Goal: Information Seeking & Learning: Learn about a topic

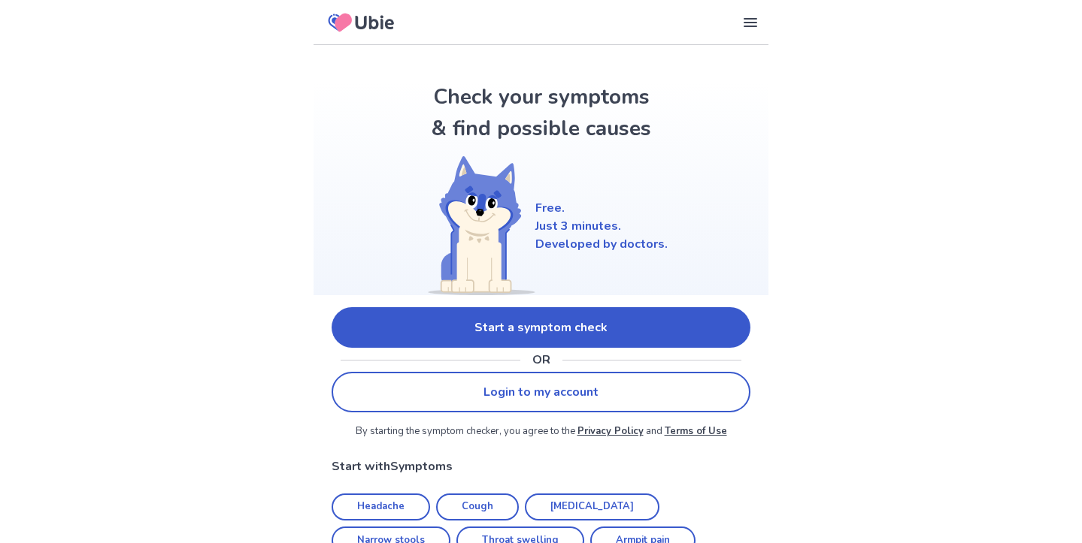
click at [527, 329] on link "Start a symptom check" at bounding box center [540, 327] width 419 height 41
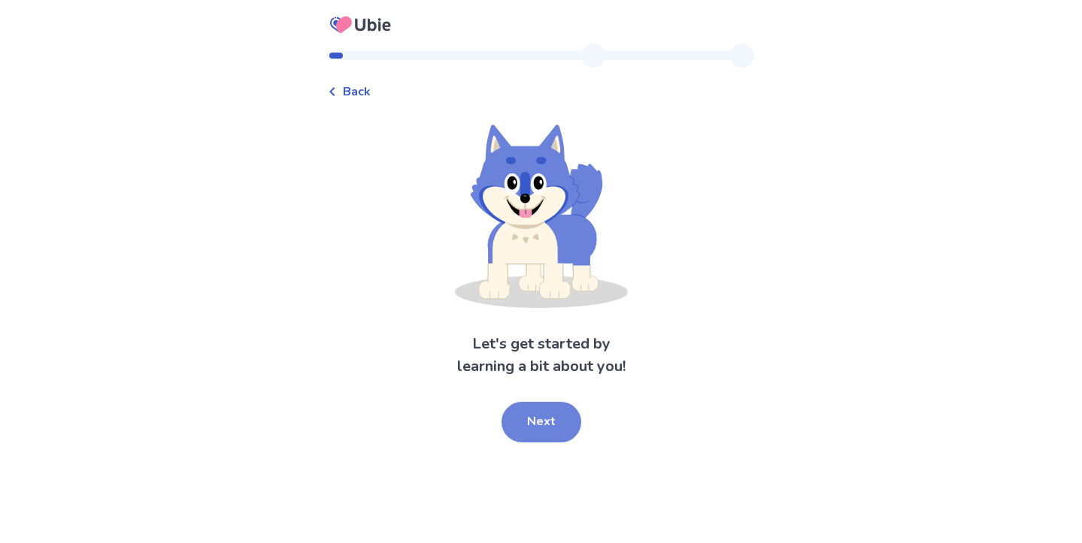
click at [542, 416] on button "Next" at bounding box center [541, 422] width 80 height 41
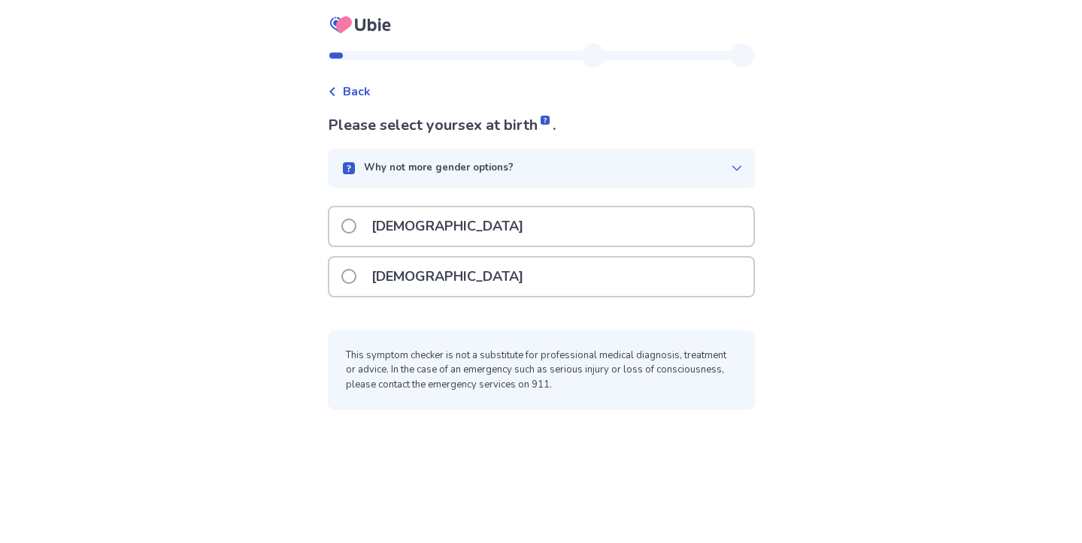
click at [500, 292] on div "[DEMOGRAPHIC_DATA]" at bounding box center [541, 277] width 424 height 38
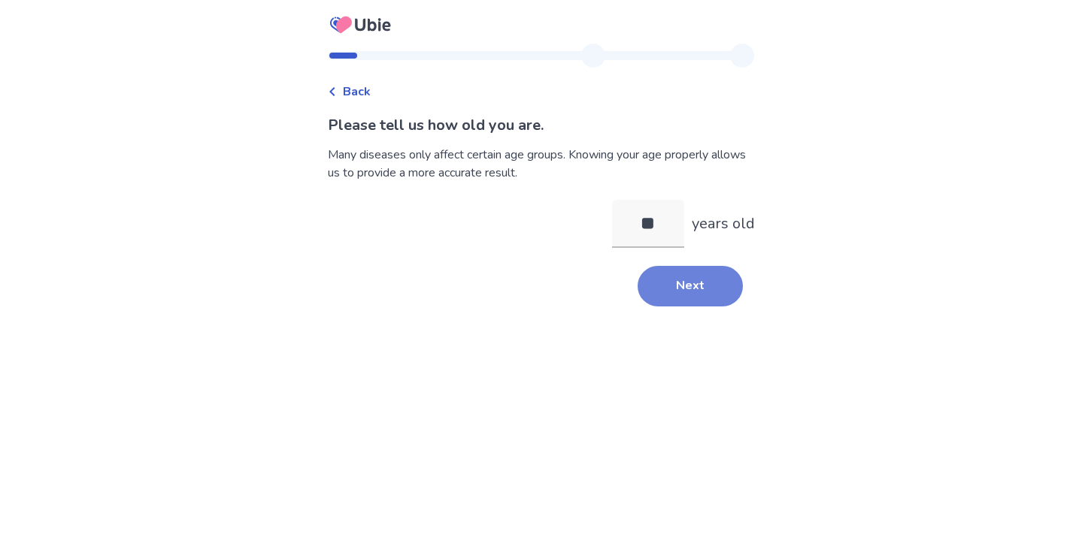
type input "**"
click at [689, 278] on button "Next" at bounding box center [689, 286] width 105 height 41
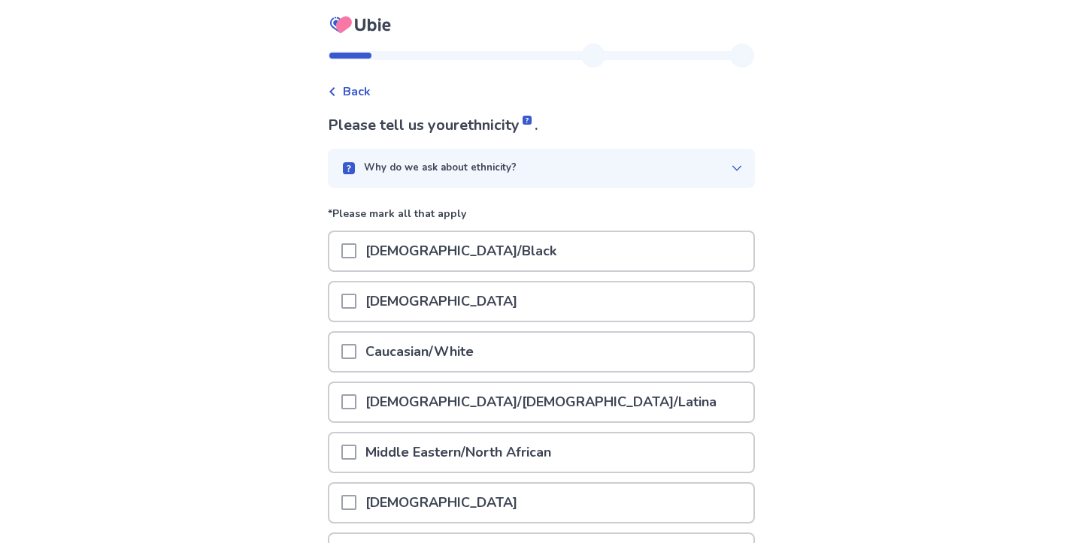
click at [613, 359] on div "Caucasian/White" at bounding box center [541, 352] width 424 height 38
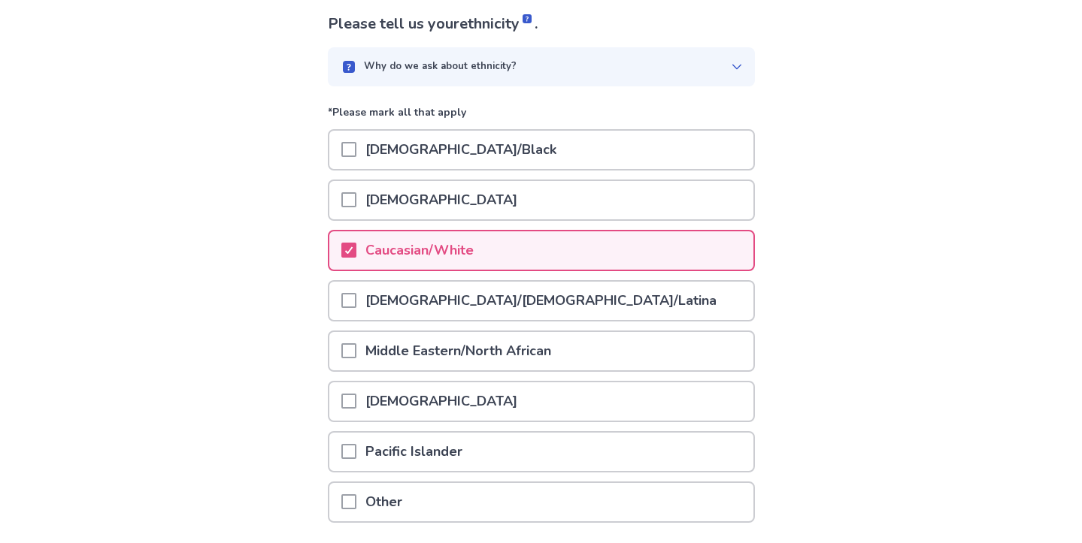
scroll to position [214, 0]
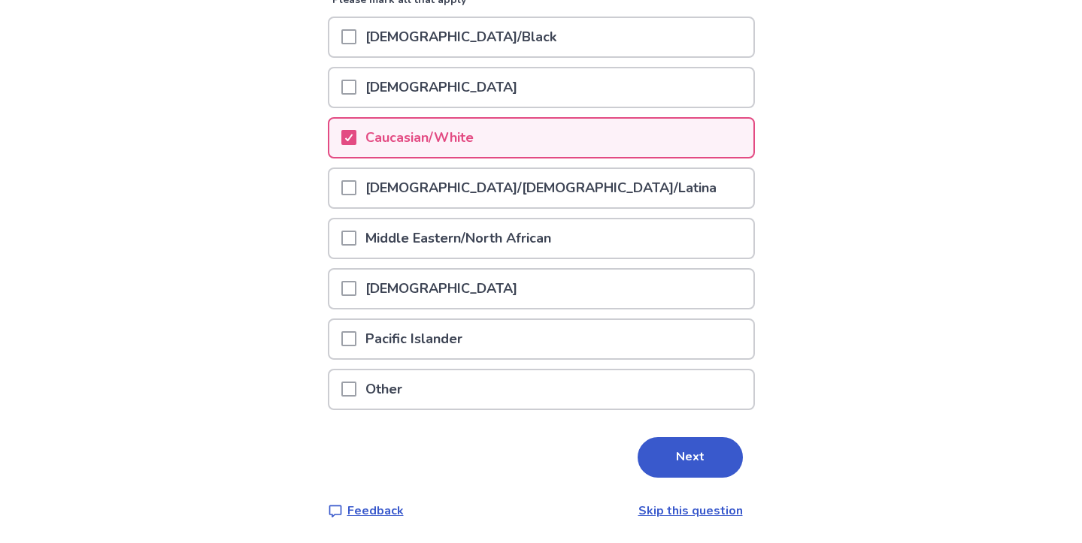
click at [686, 480] on div "Please tell us your ethnicity . Why do we ask about ethnicity? *Please mark all…" at bounding box center [541, 210] width 427 height 620
click at [686, 465] on button "Next" at bounding box center [689, 457] width 105 height 41
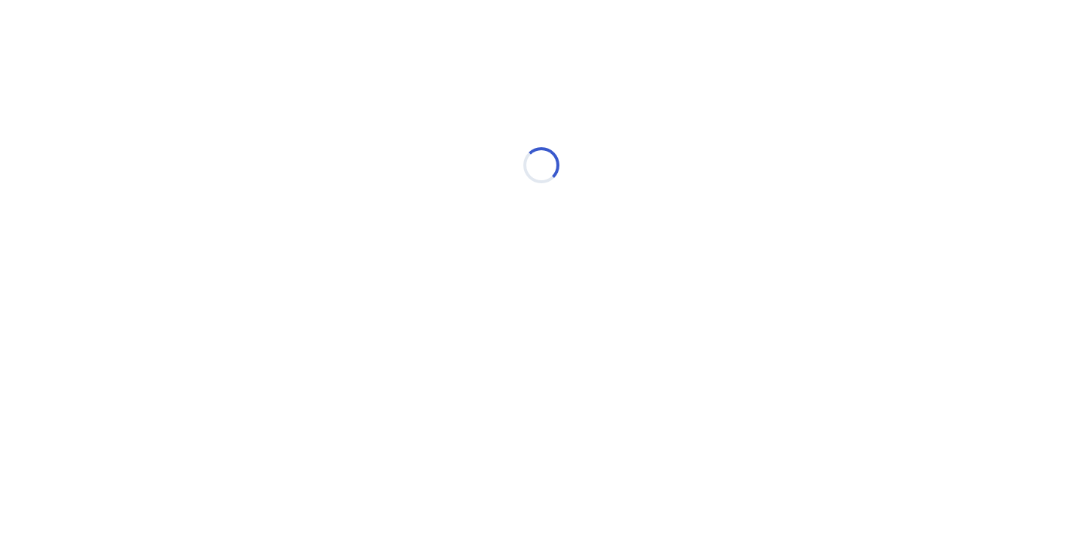
scroll to position [0, 0]
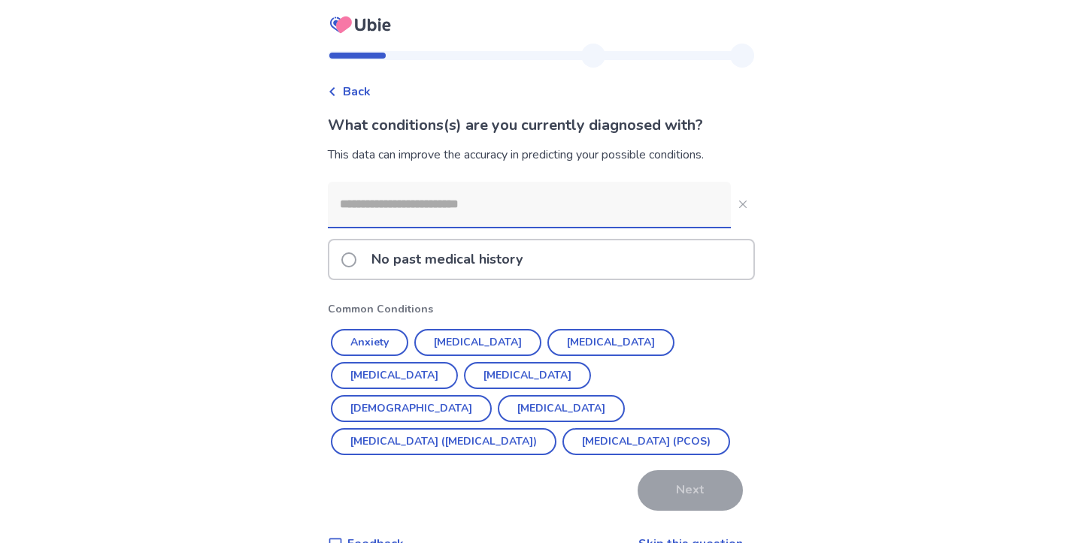
click at [562, 268] on div "No past medical history" at bounding box center [541, 260] width 424 height 38
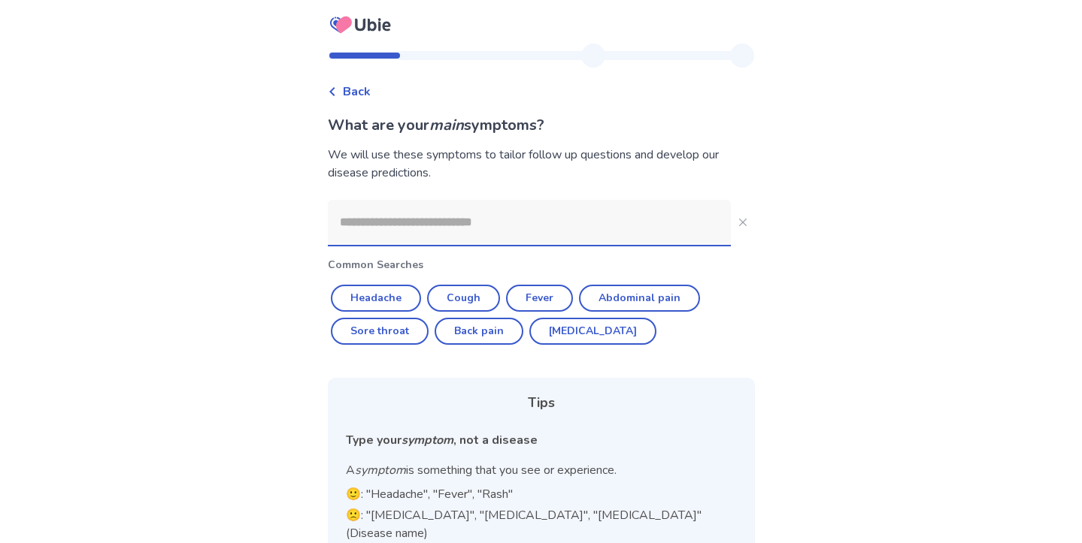
click at [491, 220] on input at bounding box center [529, 222] width 403 height 45
click at [412, 295] on button "Headache" at bounding box center [376, 298] width 90 height 27
type input "********"
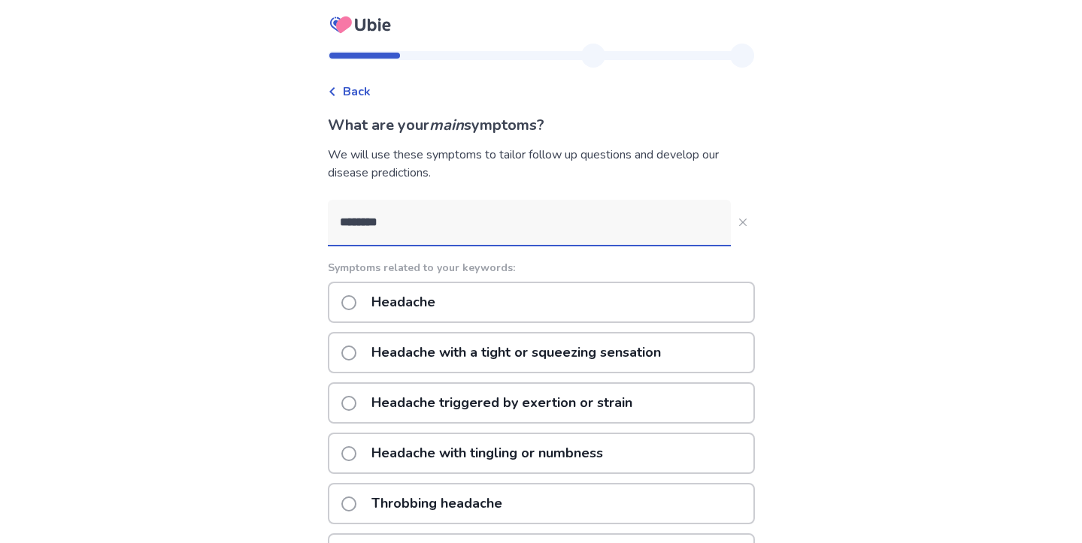
click at [522, 306] on div "Headache" at bounding box center [541, 302] width 427 height 41
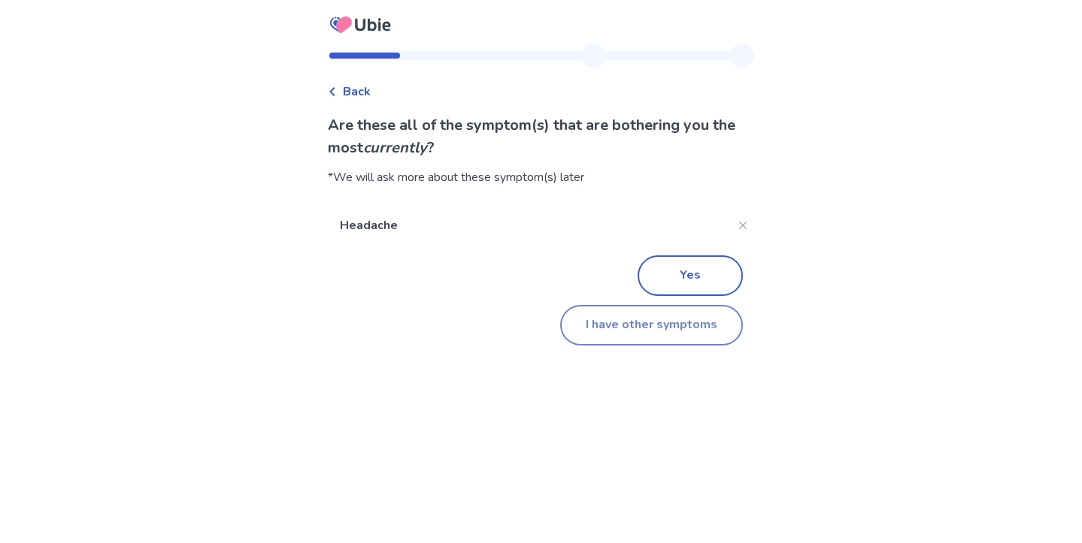
click at [648, 322] on button "I have other symptoms" at bounding box center [651, 325] width 183 height 41
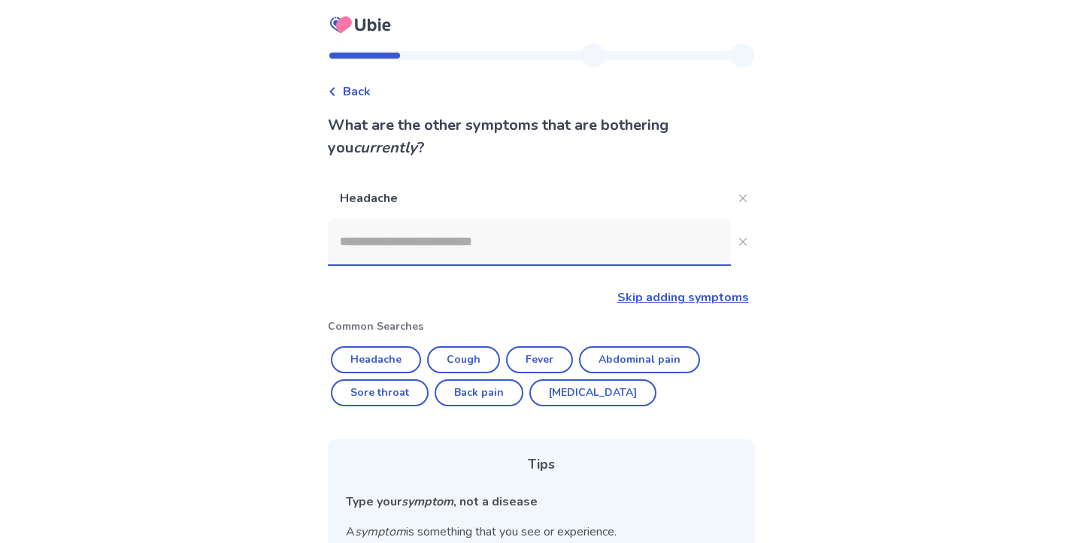
click at [536, 265] on div at bounding box center [529, 241] width 403 height 45
click at [536, 265] on input at bounding box center [529, 241] width 403 height 45
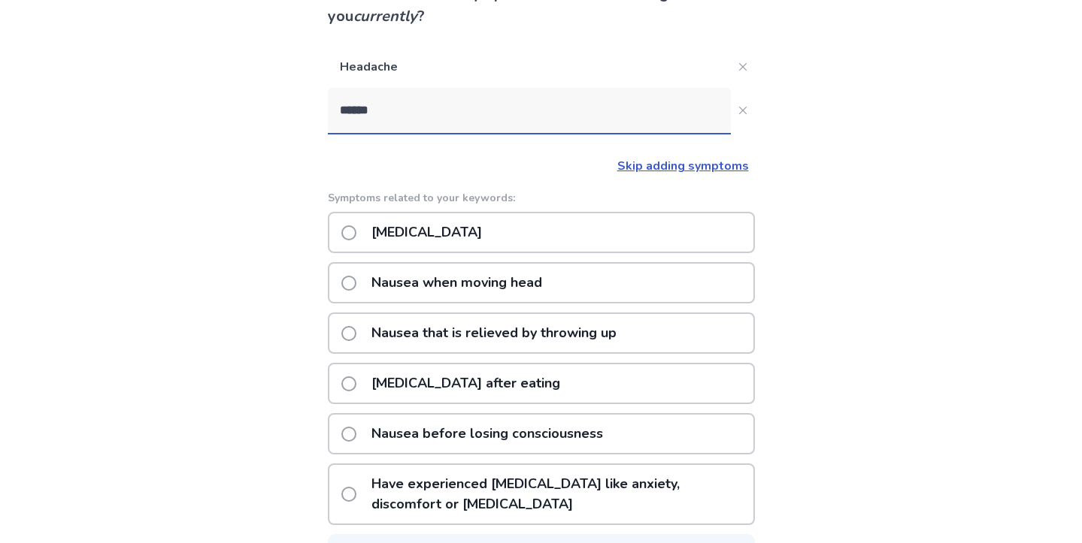
scroll to position [160, 0]
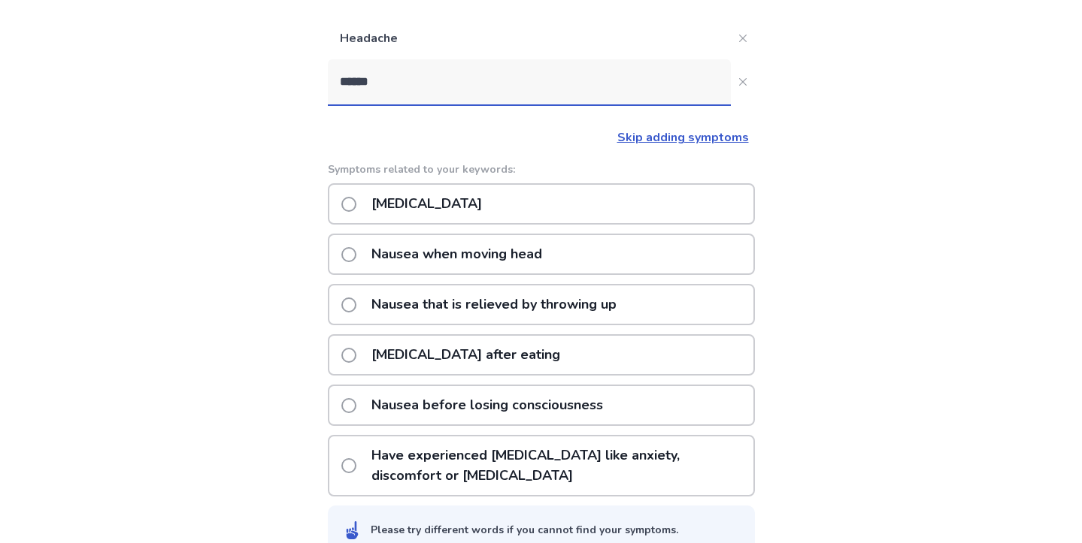
type input "******"
click at [608, 213] on div "Nausea or vomiting" at bounding box center [541, 203] width 427 height 41
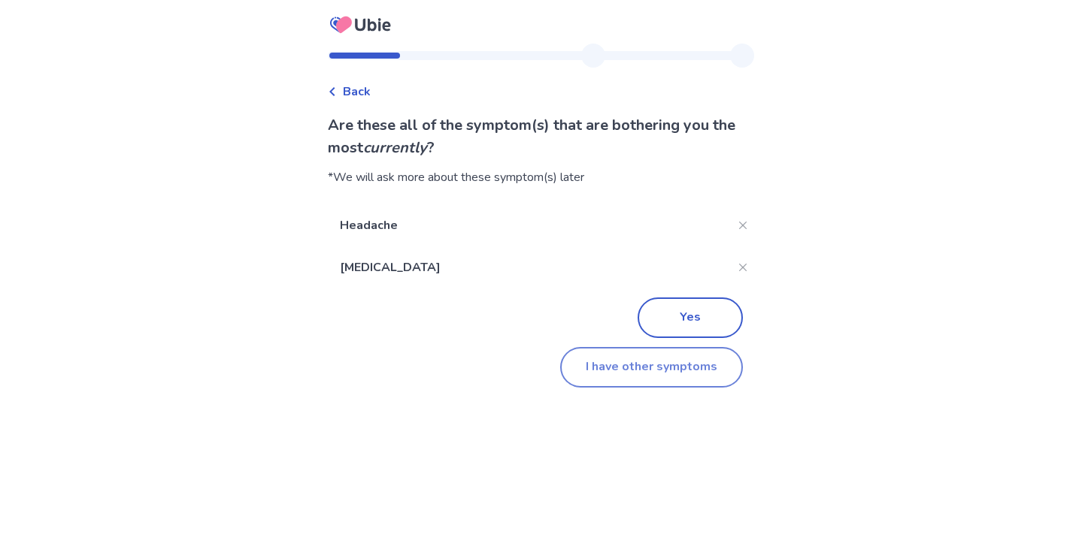
click at [619, 362] on button "I have other symptoms" at bounding box center [651, 367] width 183 height 41
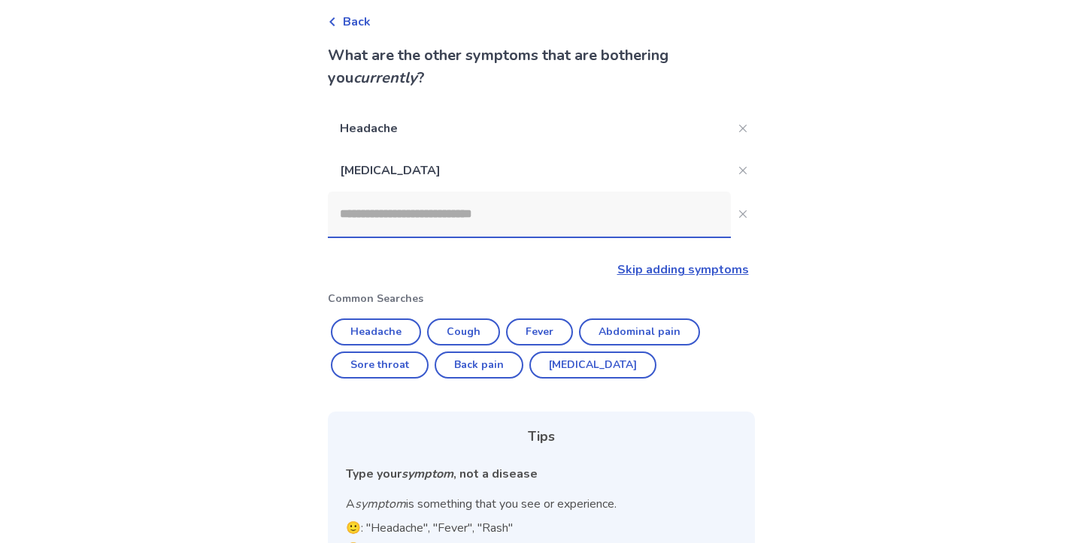
scroll to position [57, 0]
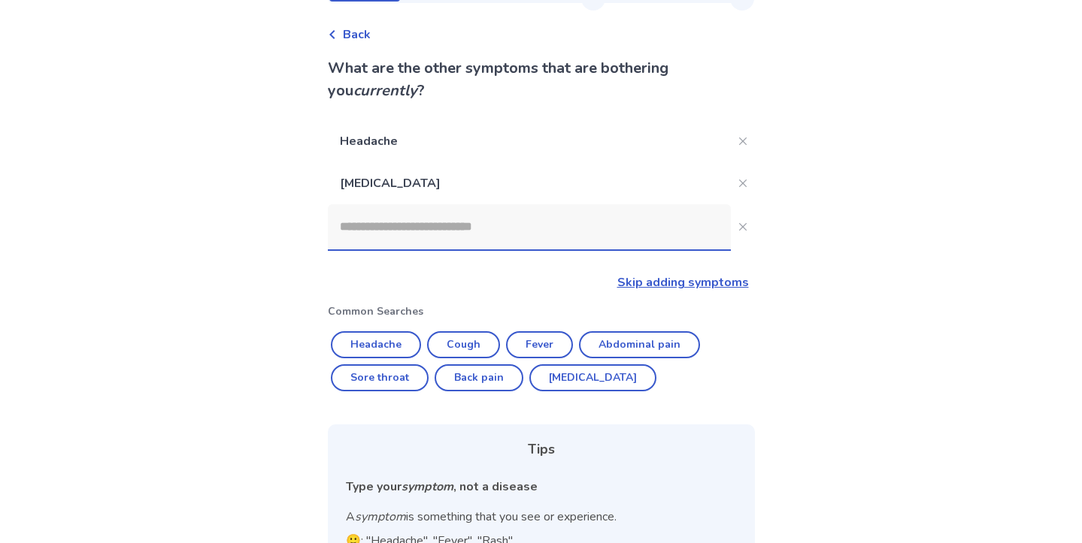
click at [516, 245] on input at bounding box center [529, 226] width 403 height 45
type input "*"
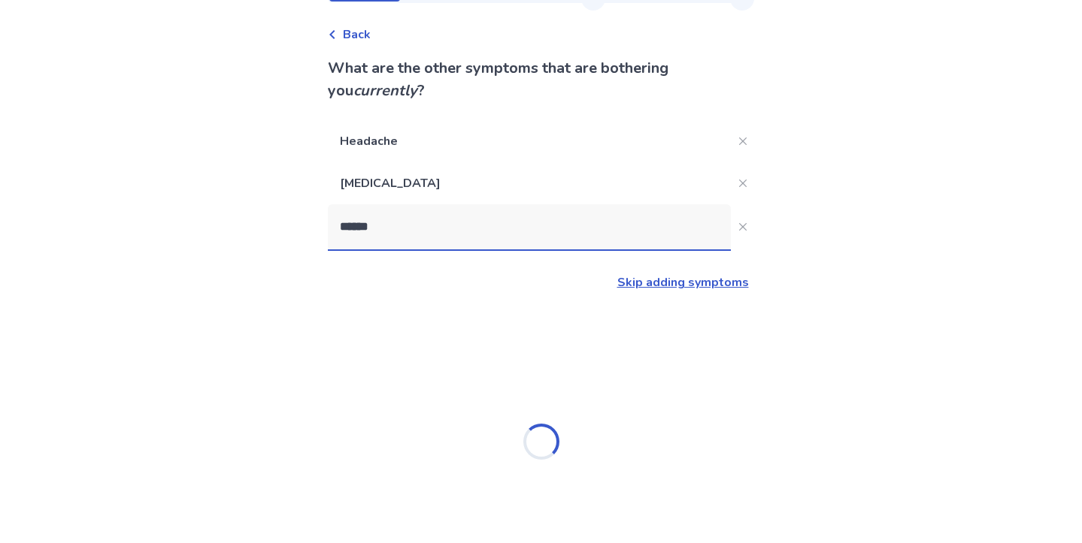
type input "*******"
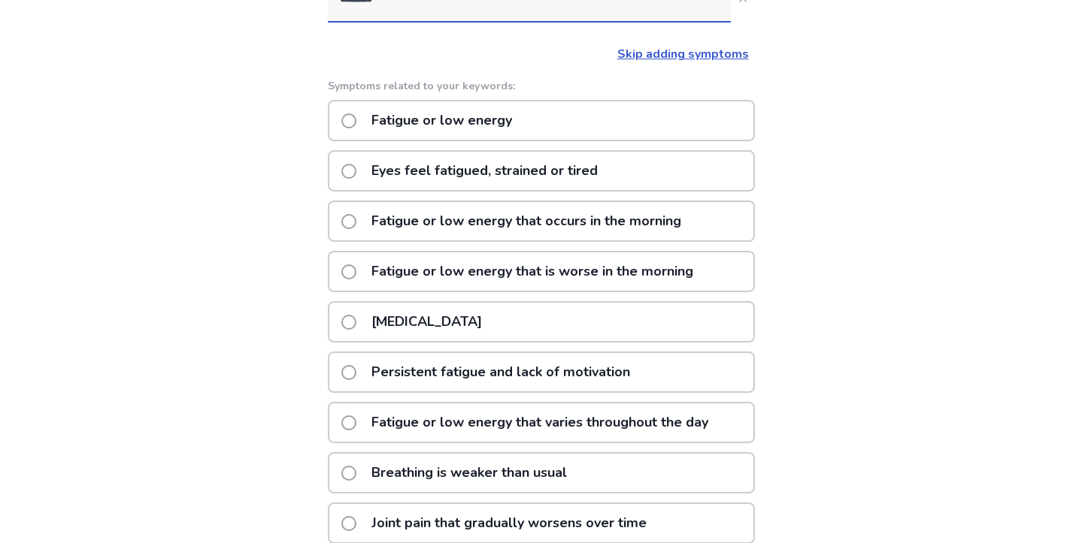
scroll to position [279, 0]
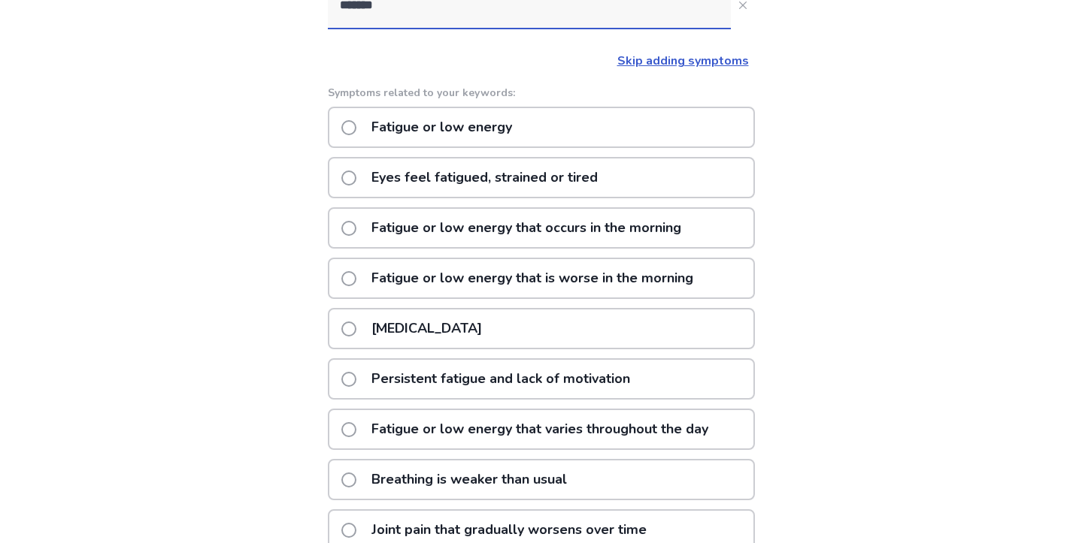
click at [495, 128] on p "Fatigue or low energy" at bounding box center [441, 127] width 159 height 38
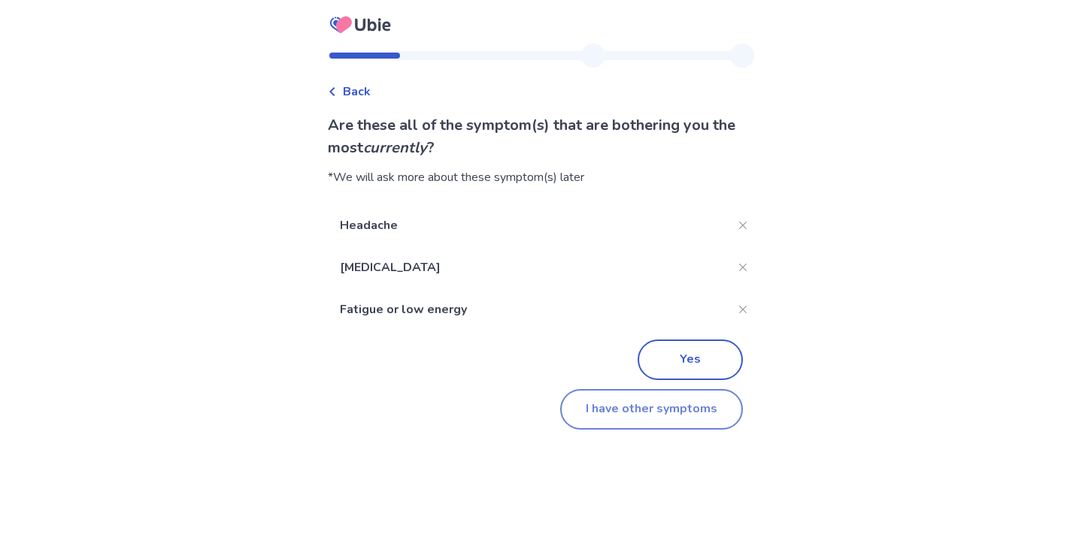
click at [649, 409] on button "I have other symptoms" at bounding box center [651, 409] width 183 height 41
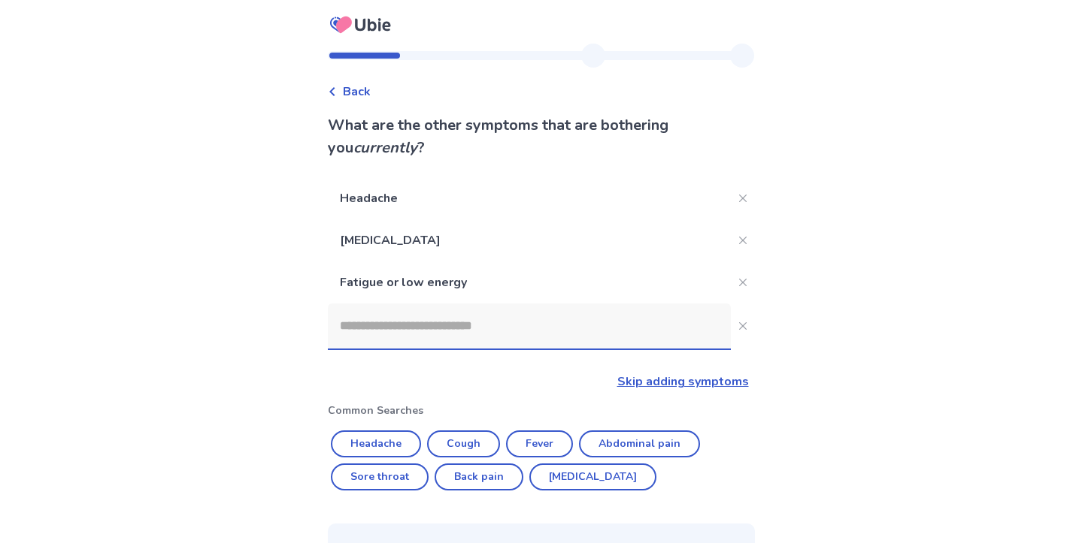
scroll to position [259, 0]
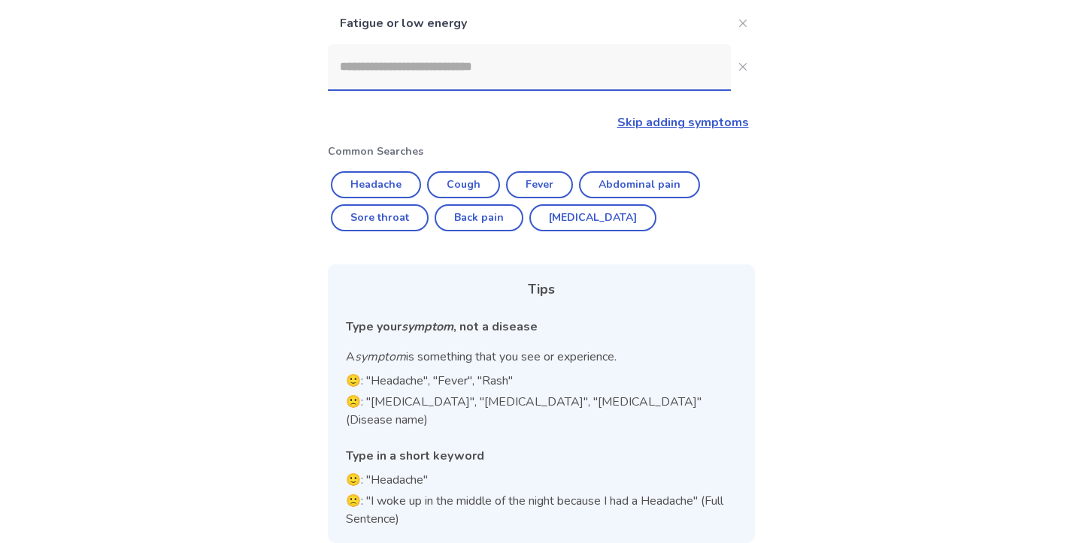
click at [543, 89] on div at bounding box center [529, 66] width 403 height 45
click at [543, 89] on input at bounding box center [529, 66] width 403 height 45
click at [528, 61] on input at bounding box center [529, 66] width 403 height 45
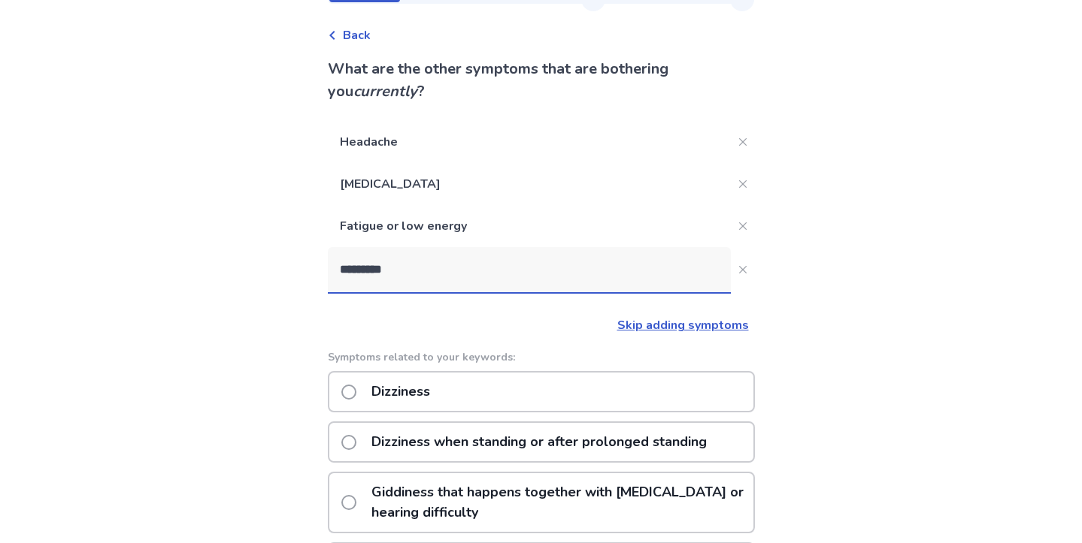
scroll to position [2, 0]
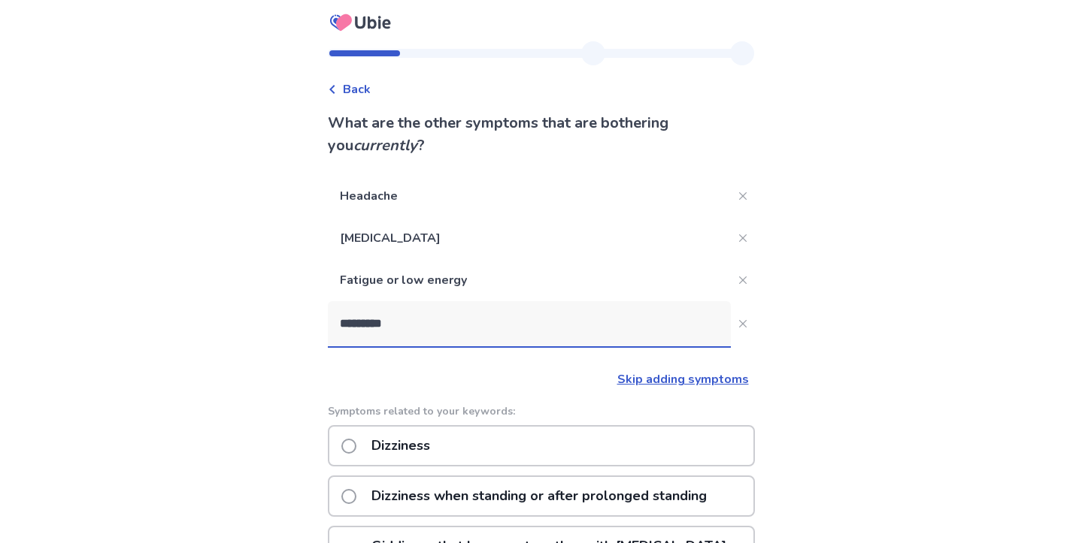
type input "*********"
click at [456, 449] on div "Dizziness" at bounding box center [541, 445] width 427 height 41
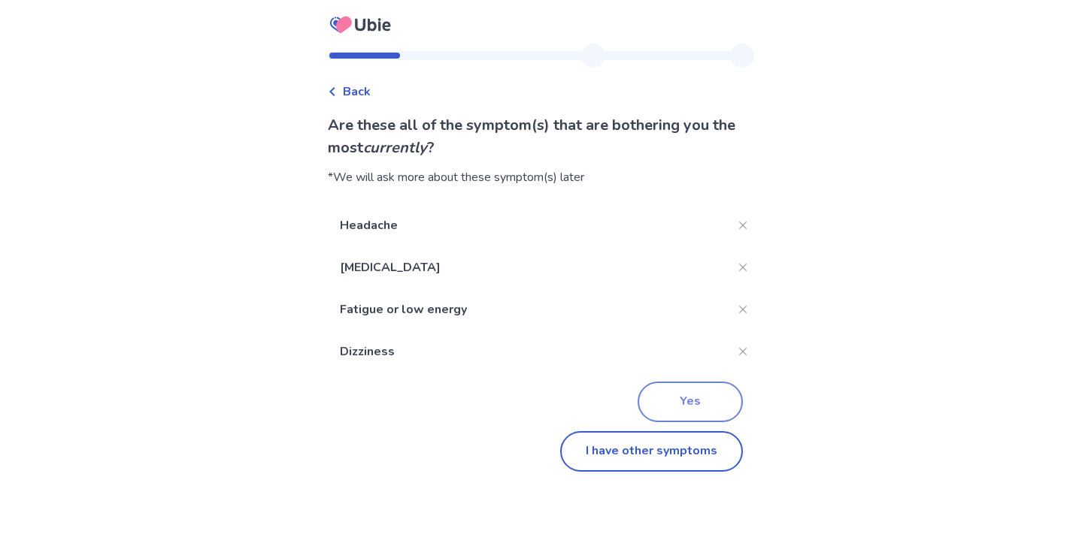
click at [678, 406] on button "Yes" at bounding box center [689, 402] width 105 height 41
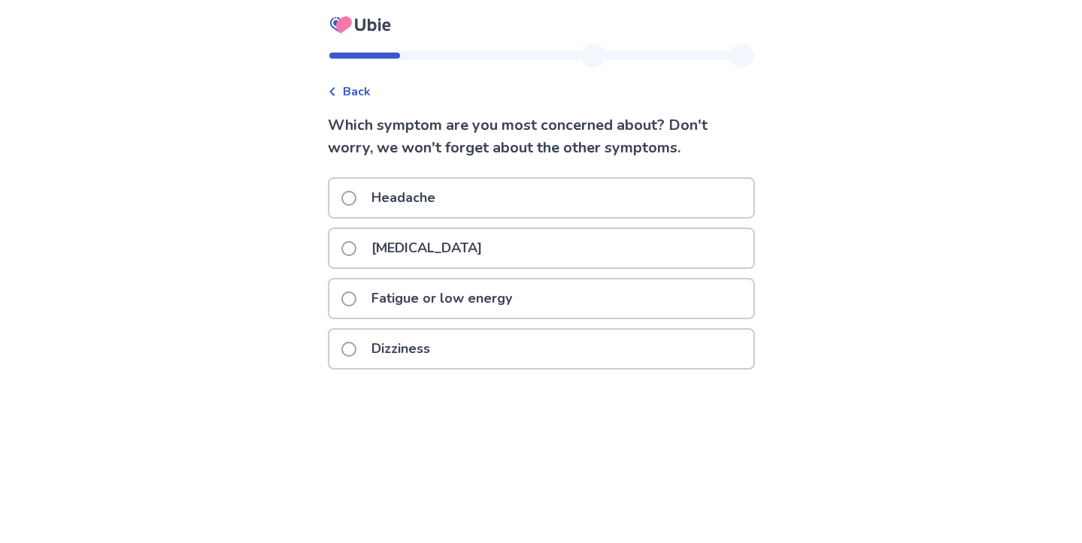
click at [620, 188] on div "Headache" at bounding box center [541, 198] width 424 height 38
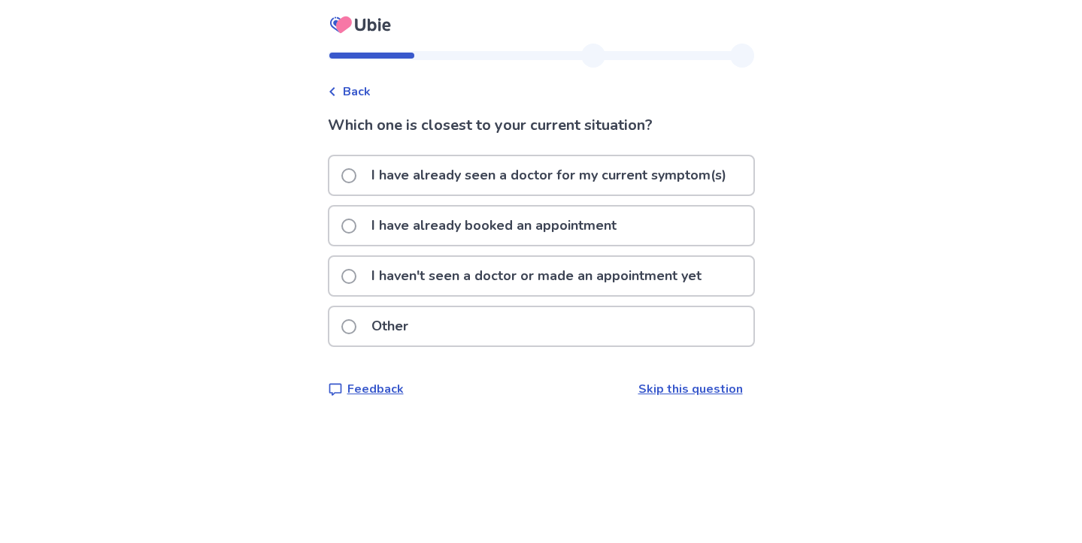
click at [571, 271] on p "I haven't seen a doctor or made an appointment yet" at bounding box center [536, 276] width 348 height 38
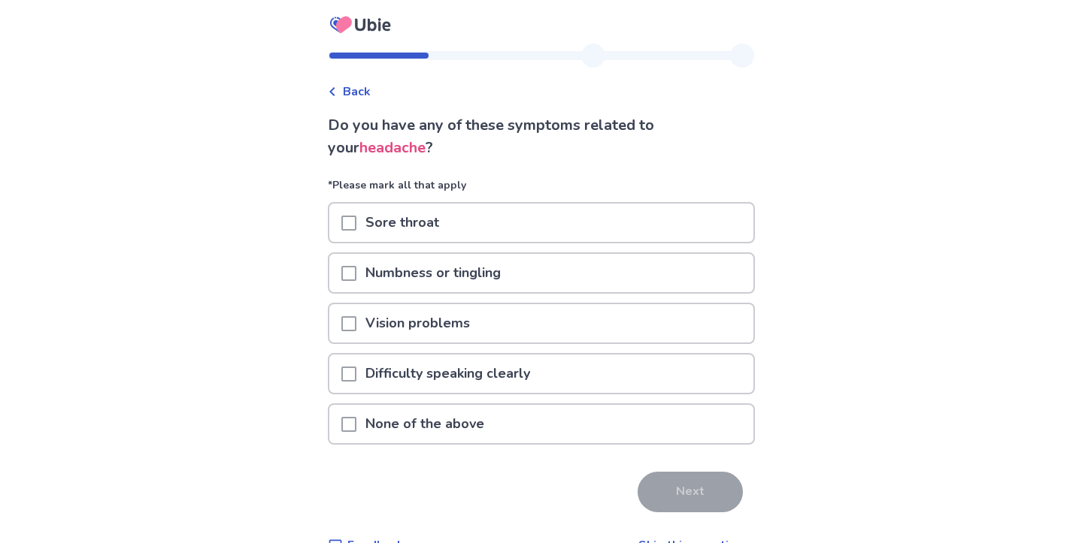
click at [510, 434] on div "None of the above" at bounding box center [541, 424] width 424 height 38
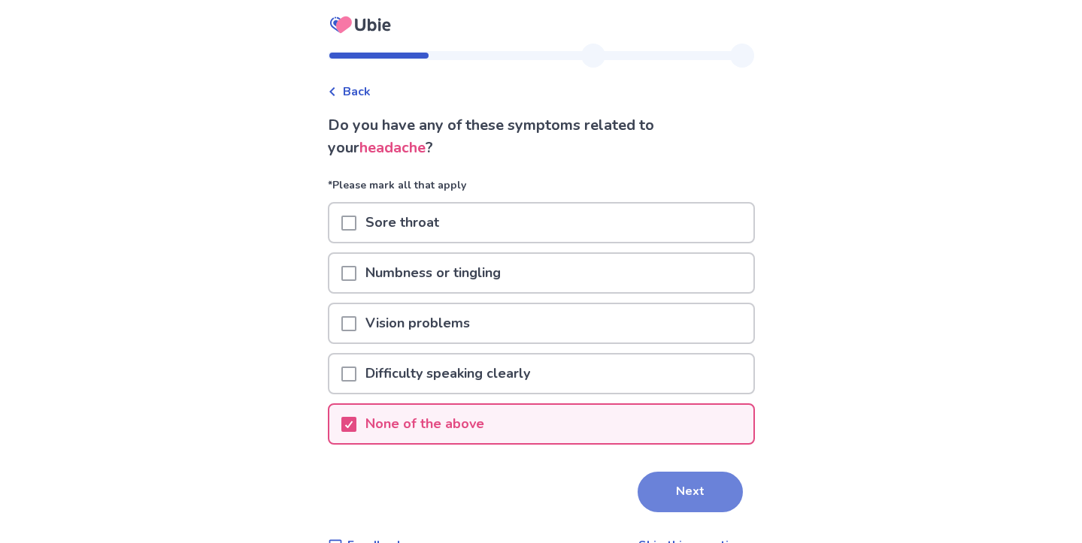
click at [675, 489] on button "Next" at bounding box center [689, 492] width 105 height 41
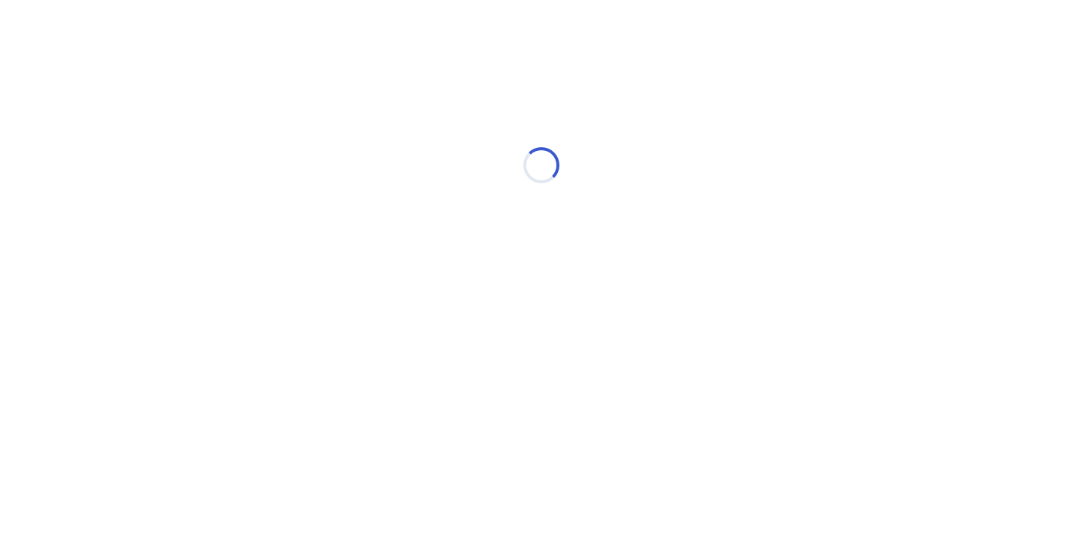
select select "*"
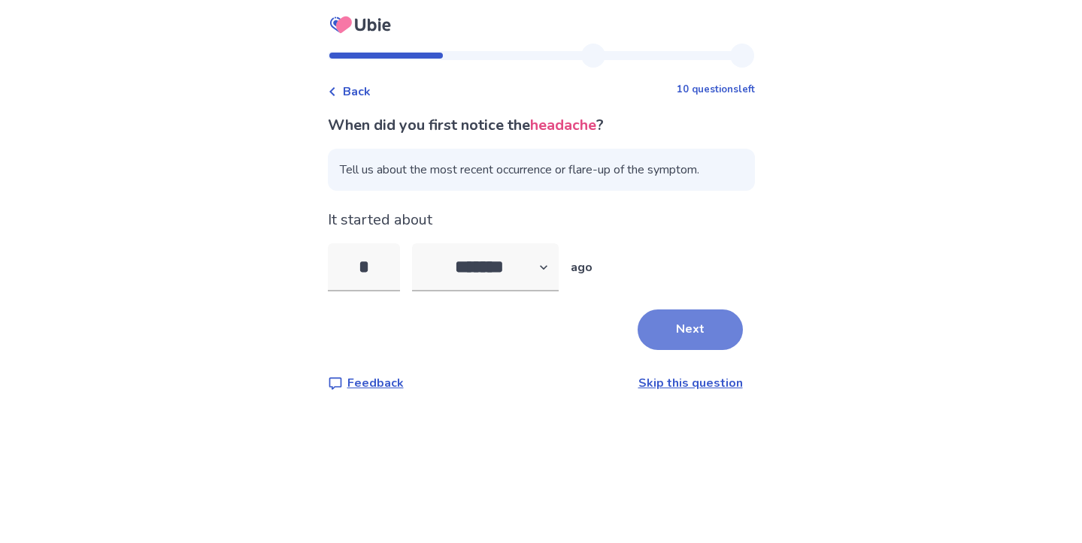
type input "*"
click at [680, 331] on button "Next" at bounding box center [689, 330] width 105 height 41
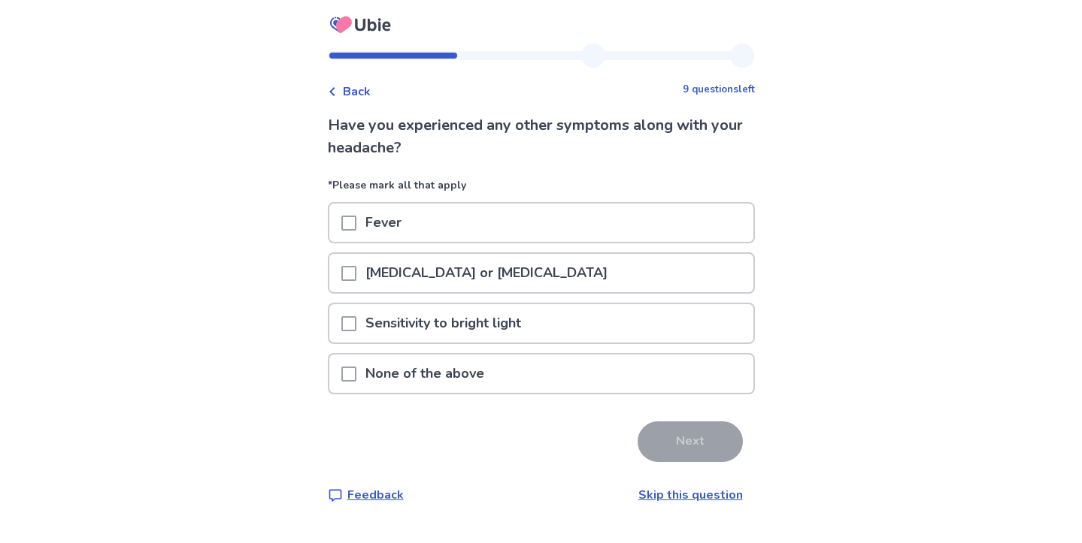
click at [370, 86] on span "Back" at bounding box center [357, 92] width 28 height 18
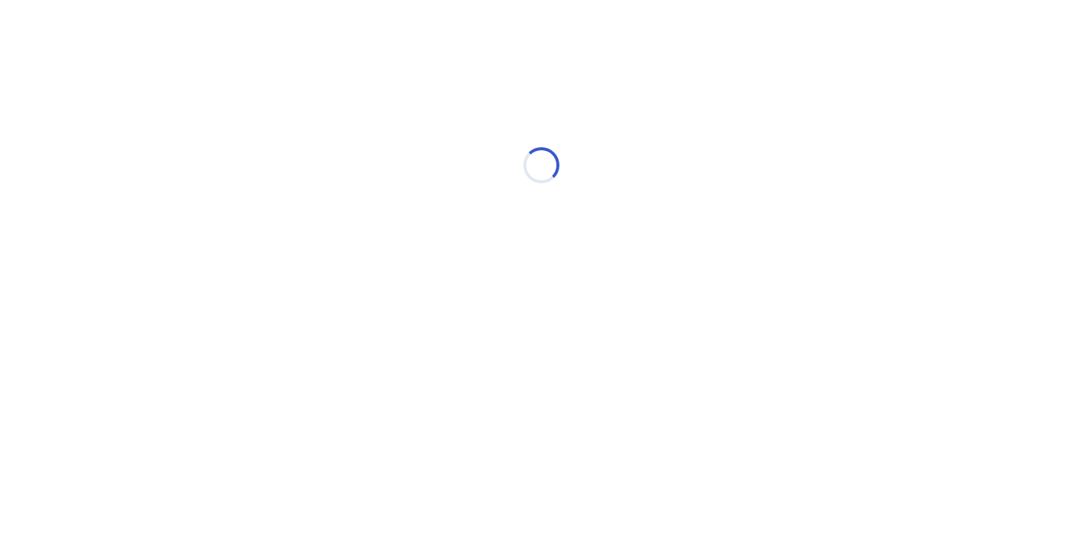
select select "*"
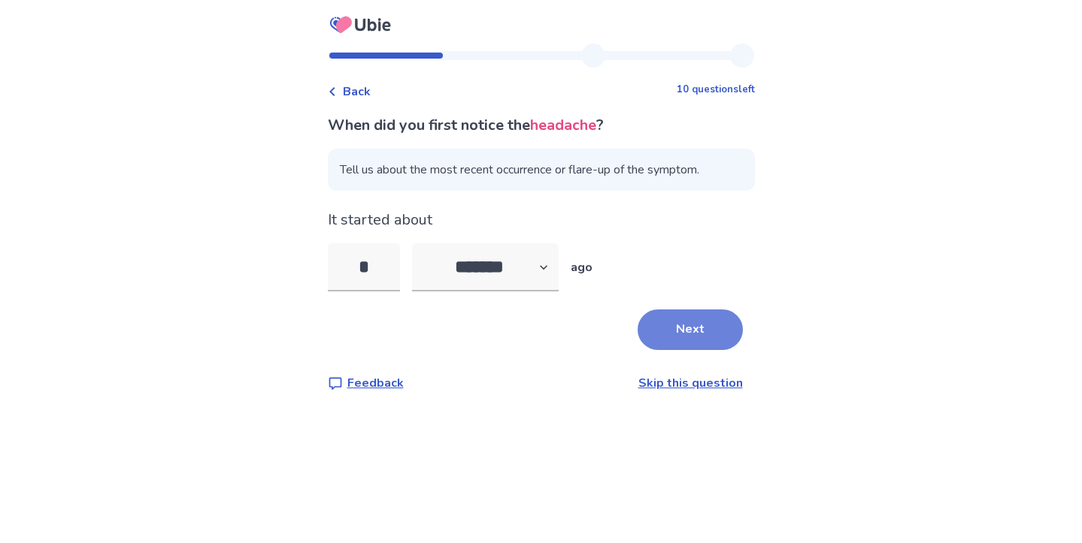
type input "*"
click at [668, 321] on button "Next" at bounding box center [689, 330] width 105 height 41
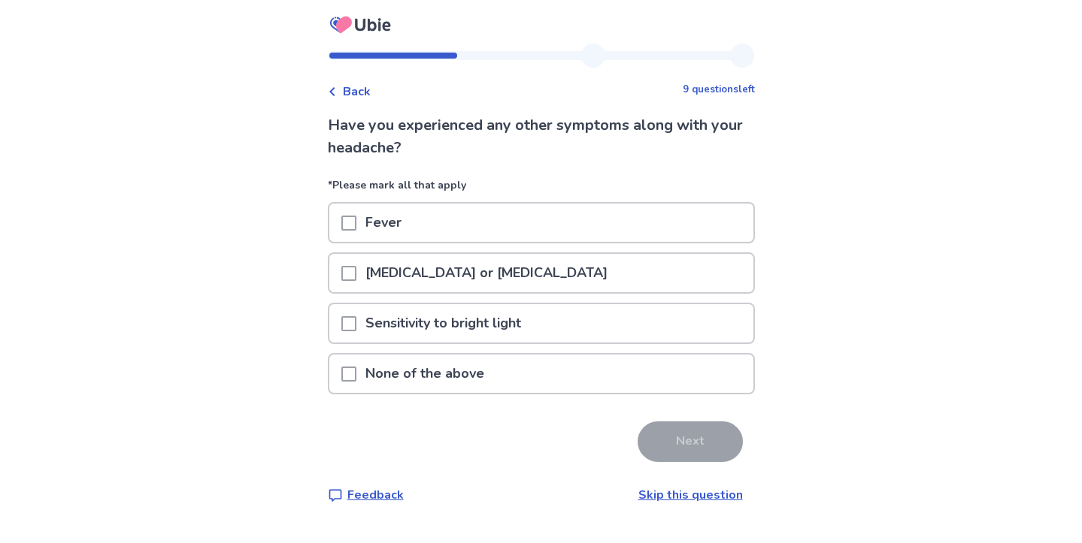
click at [489, 321] on p "Sensitivity to bright light" at bounding box center [443, 323] width 174 height 38
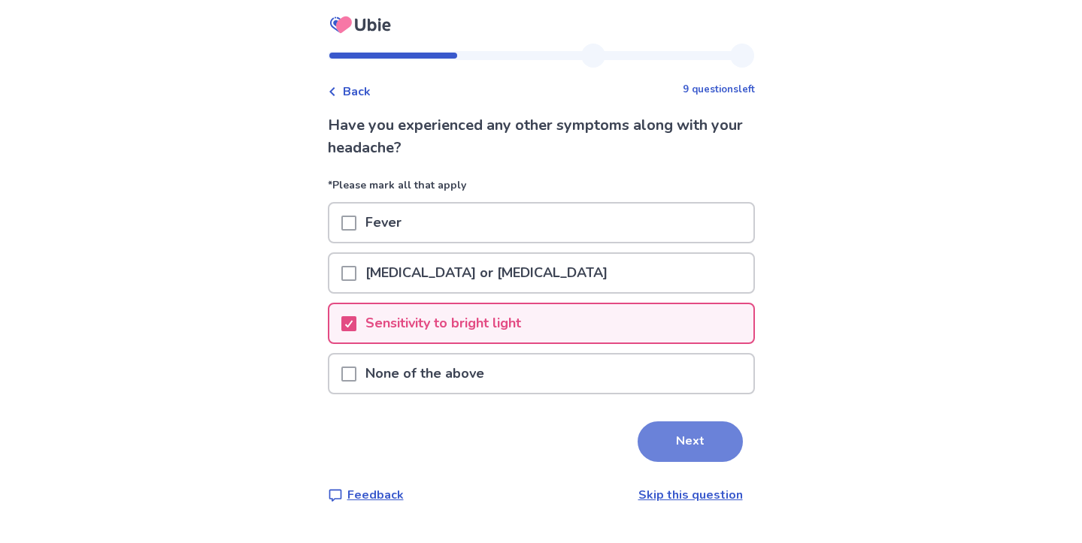
click at [670, 430] on button "Next" at bounding box center [689, 442] width 105 height 41
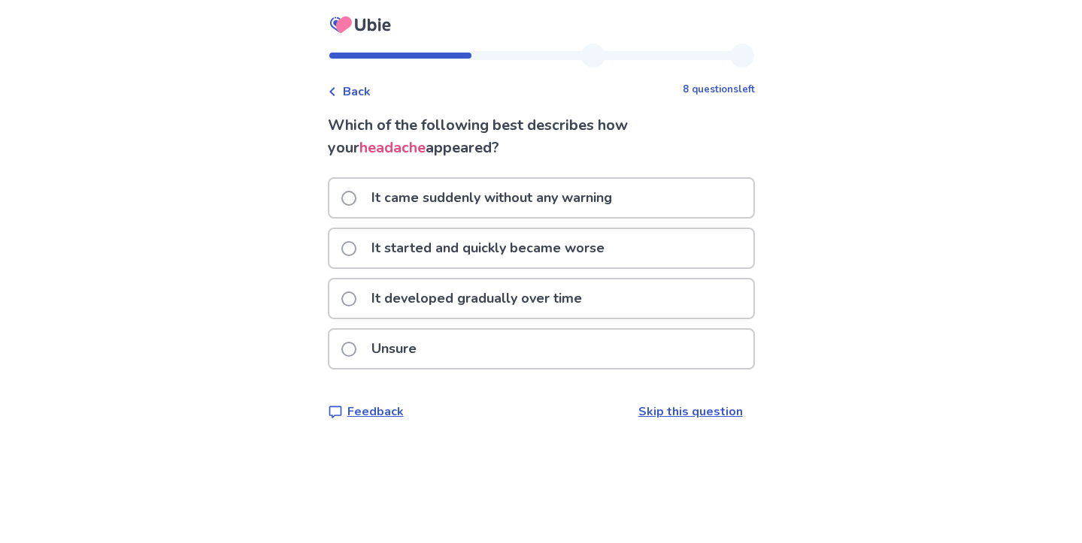
click at [468, 309] on p "It developed gradually over time" at bounding box center [476, 299] width 229 height 38
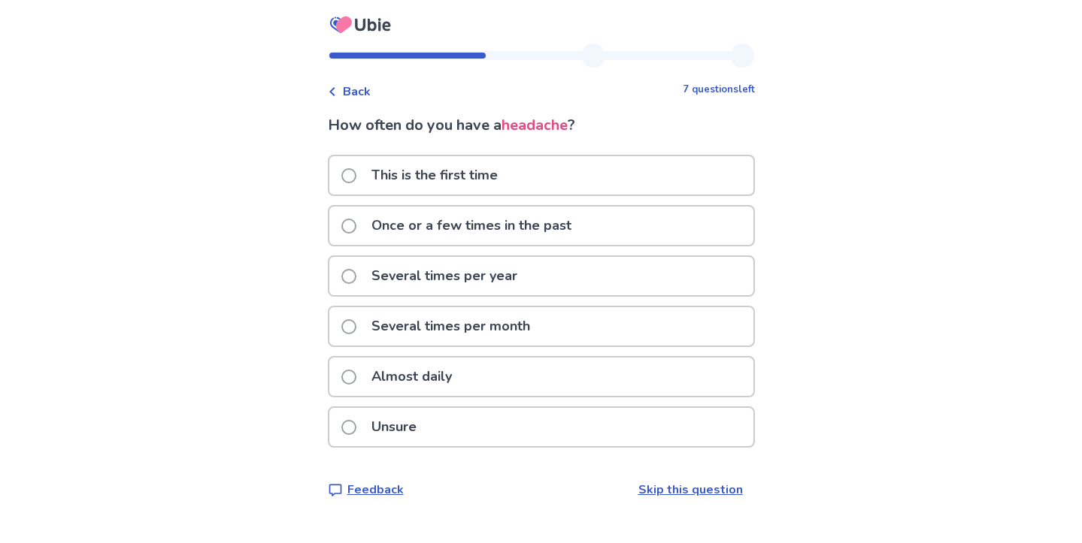
click at [425, 426] on p "Unsure" at bounding box center [393, 427] width 63 height 38
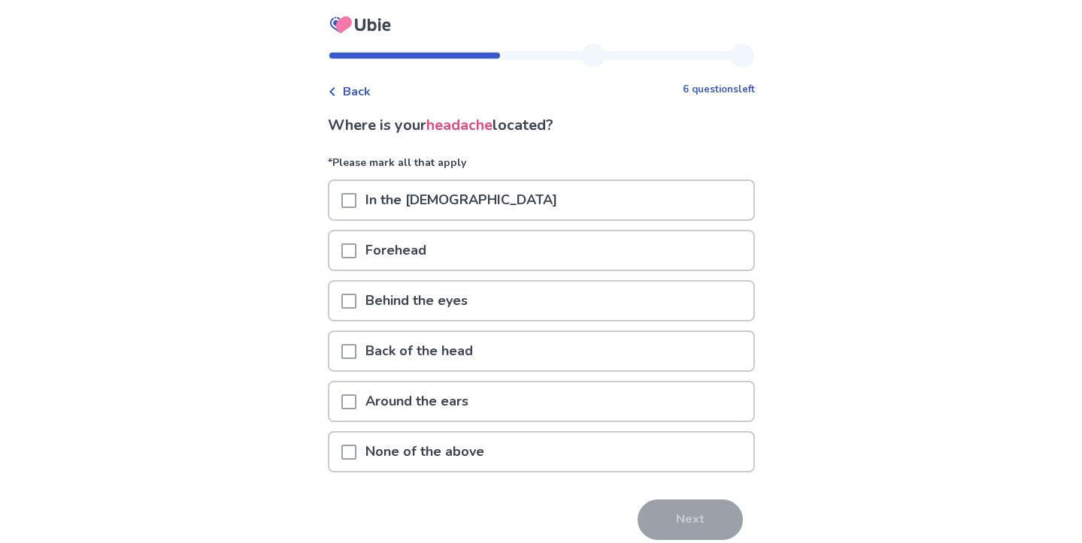
click at [419, 201] on p "In the temples" at bounding box center [461, 200] width 210 height 38
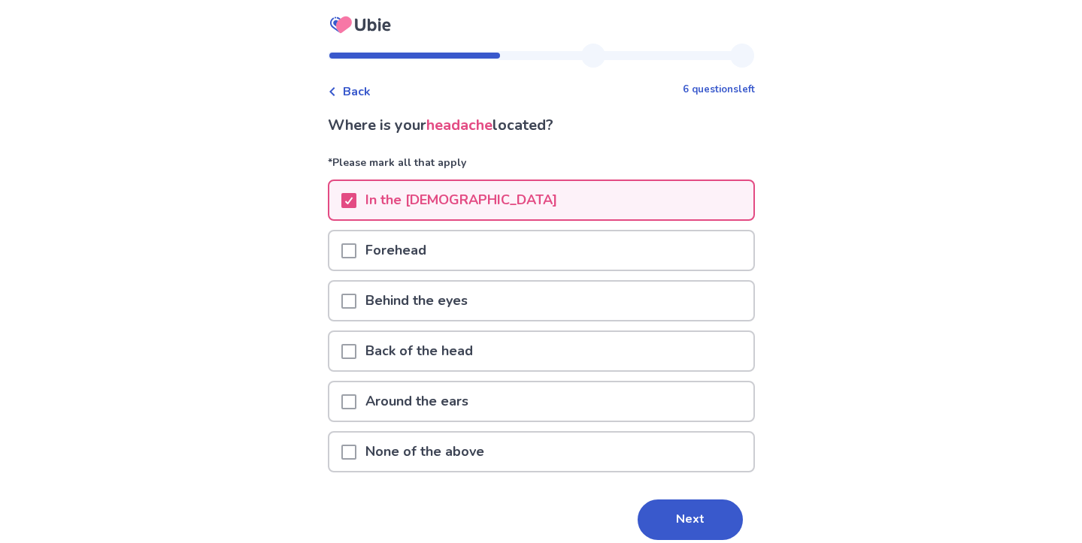
click at [419, 239] on p "Forehead" at bounding box center [395, 251] width 79 height 38
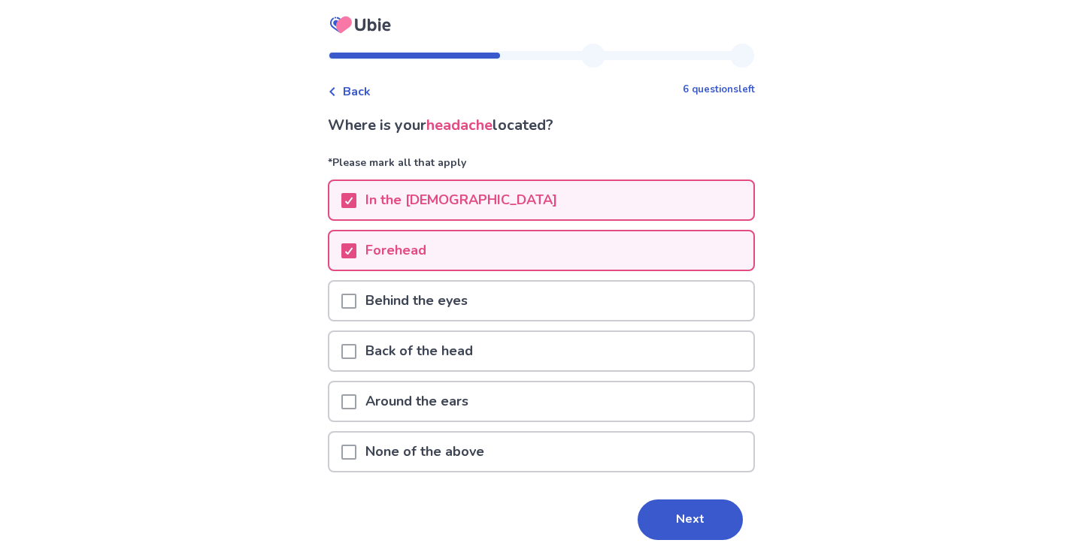
click at [403, 307] on p "Behind the eyes" at bounding box center [416, 301] width 120 height 38
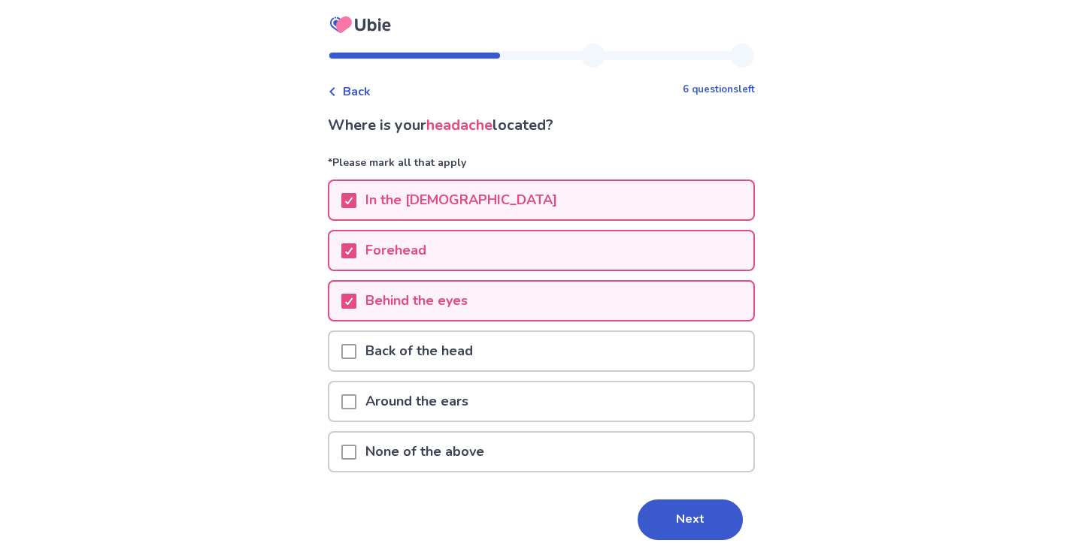
click at [400, 338] on p "Back of the head" at bounding box center [419, 351] width 126 height 38
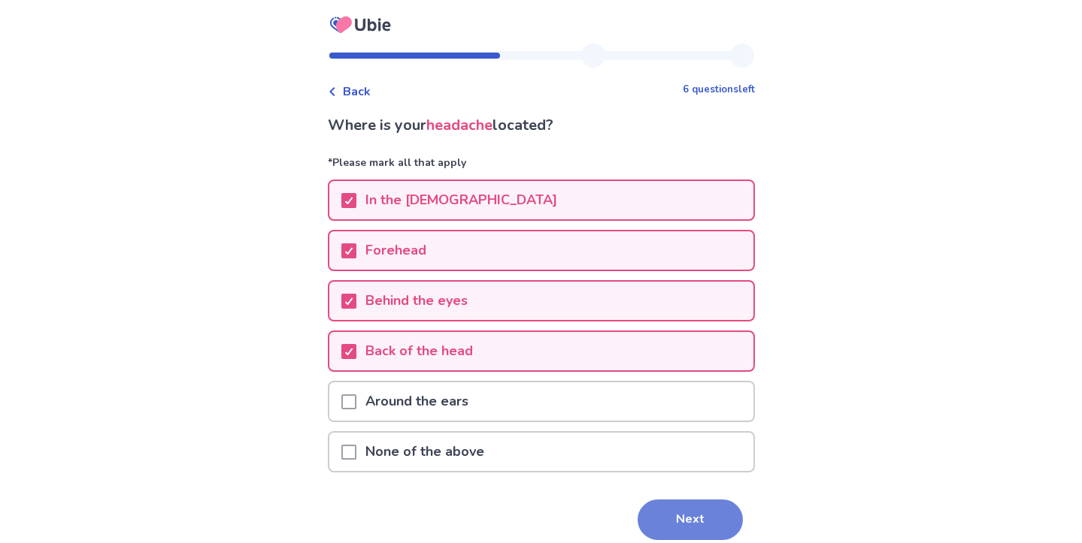
click at [667, 501] on button "Next" at bounding box center [689, 520] width 105 height 41
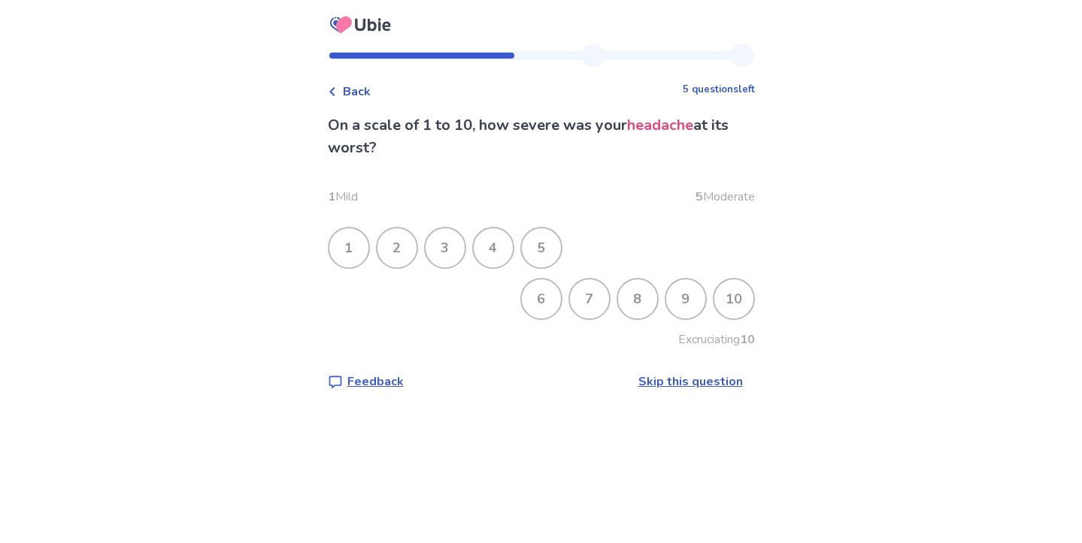
click at [547, 313] on div "6" at bounding box center [541, 299] width 39 height 39
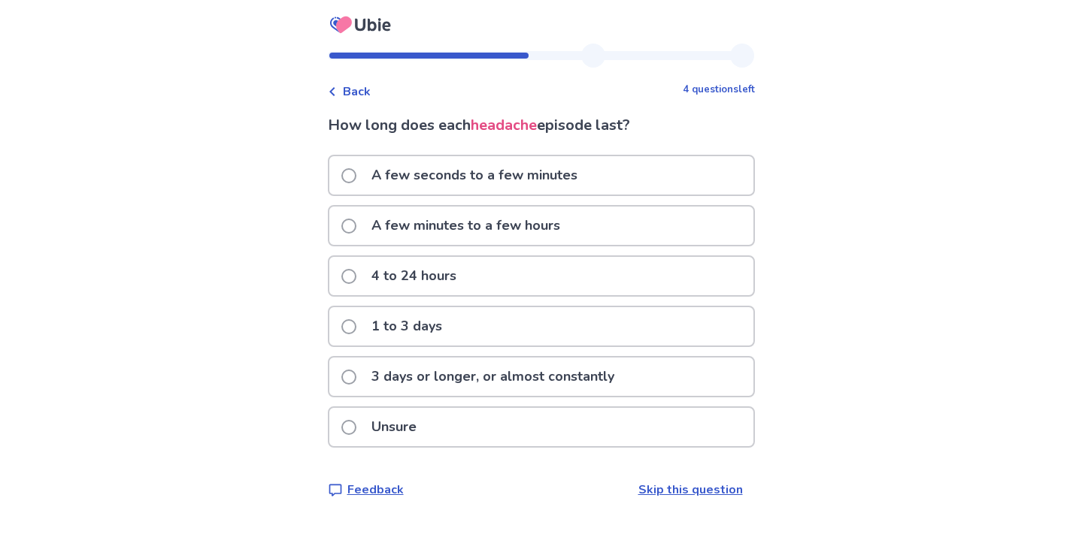
click at [489, 420] on div "Unsure" at bounding box center [541, 427] width 424 height 38
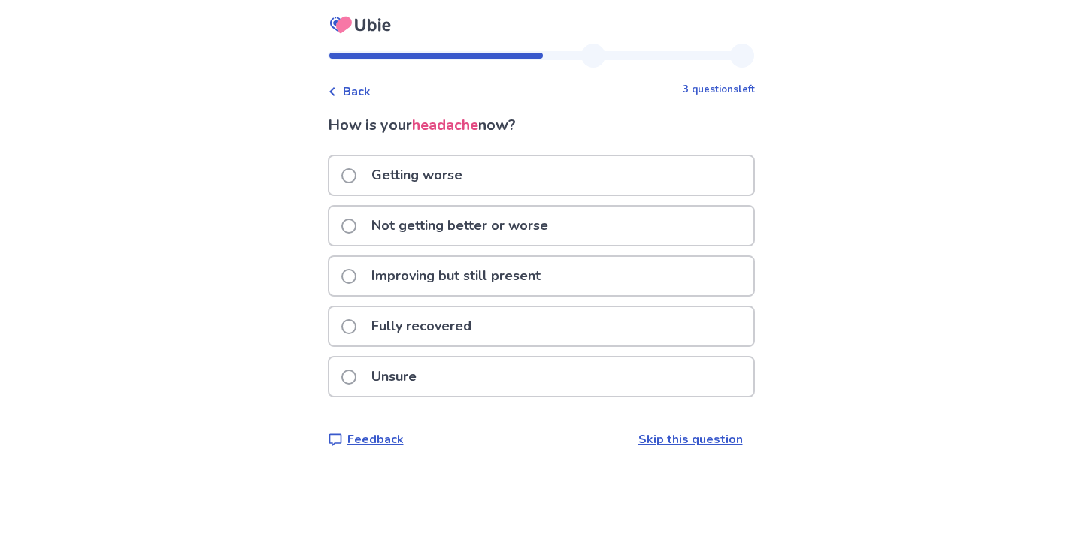
click at [518, 278] on p "Improving but still present" at bounding box center [455, 276] width 187 height 38
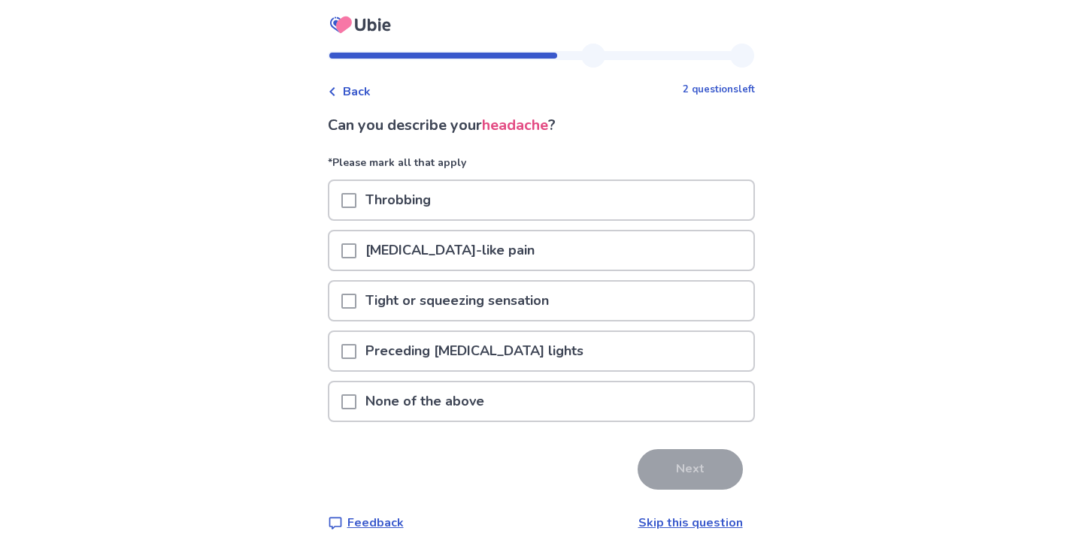
click at [516, 297] on p "Tight or squeezing sensation" at bounding box center [456, 301] width 201 height 38
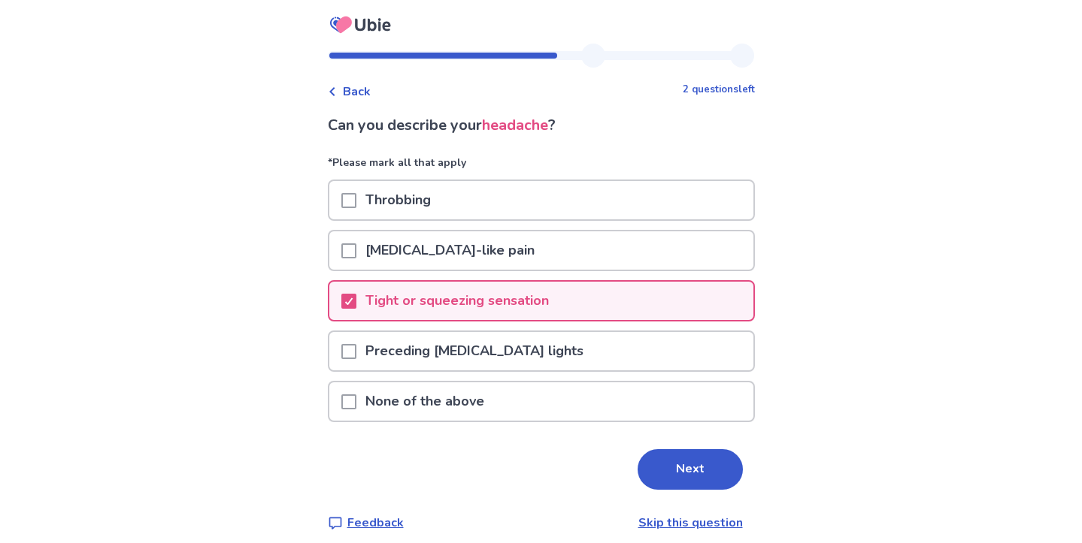
click at [513, 195] on div "Throbbing" at bounding box center [541, 200] width 424 height 38
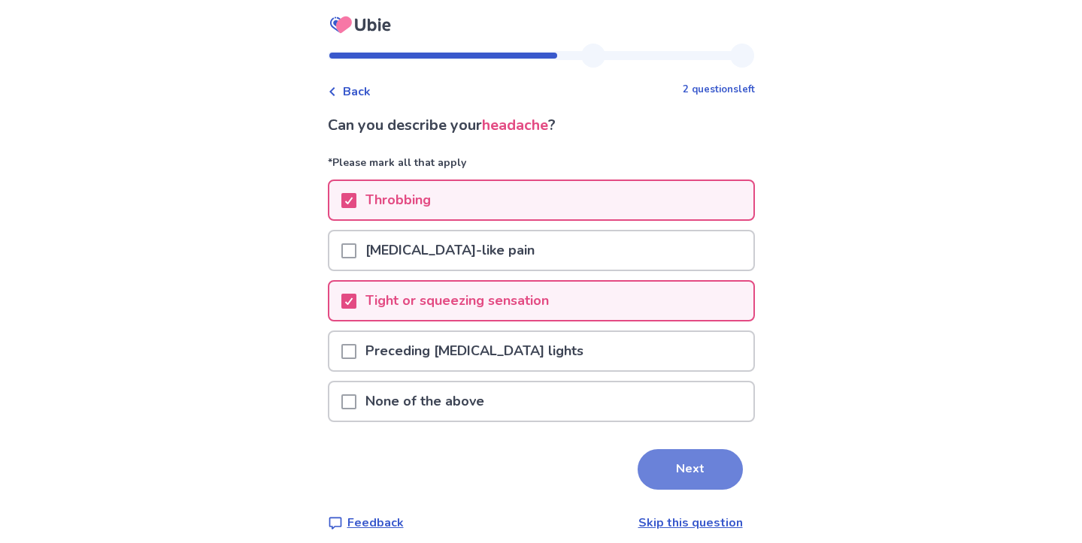
click at [655, 472] on button "Next" at bounding box center [689, 469] width 105 height 41
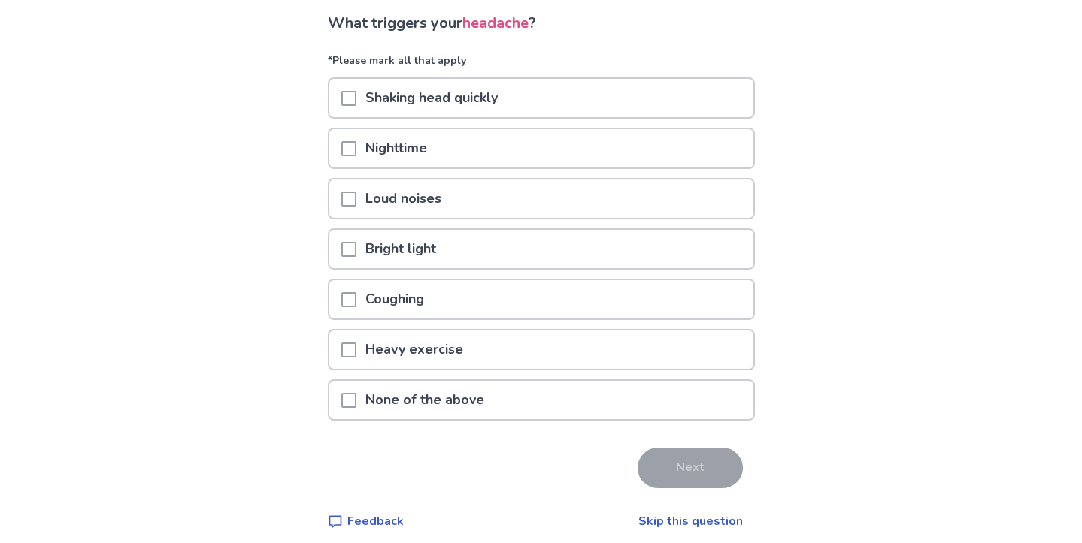
scroll to position [113, 0]
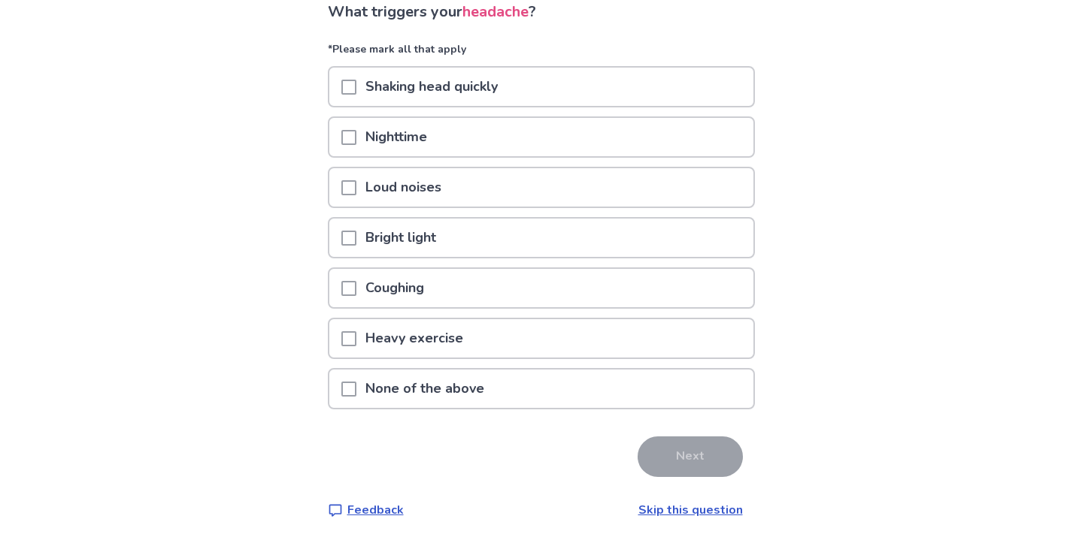
click at [609, 187] on div "Loud noises" at bounding box center [541, 187] width 424 height 38
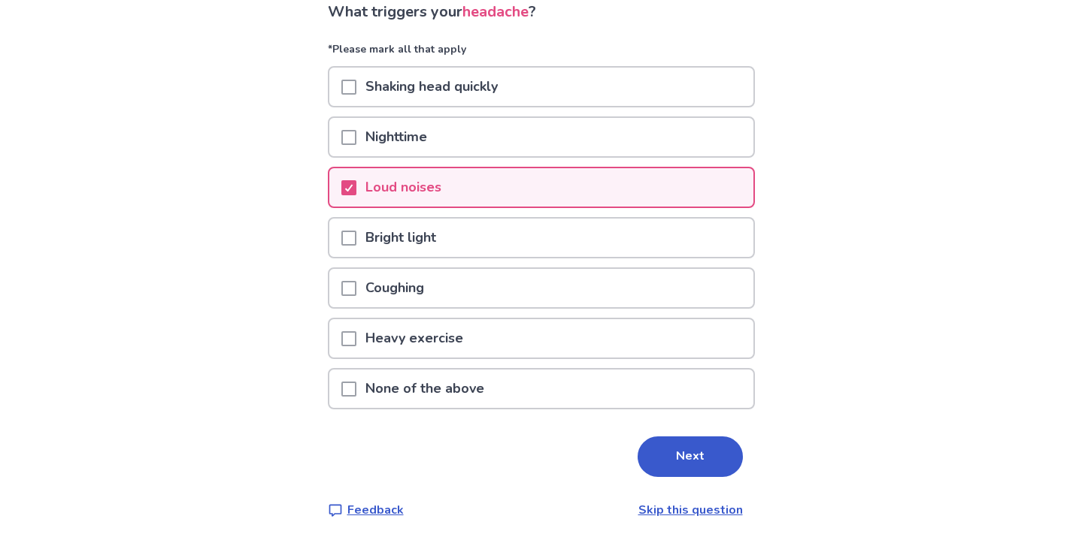
click at [592, 235] on div "Bright light" at bounding box center [541, 238] width 424 height 38
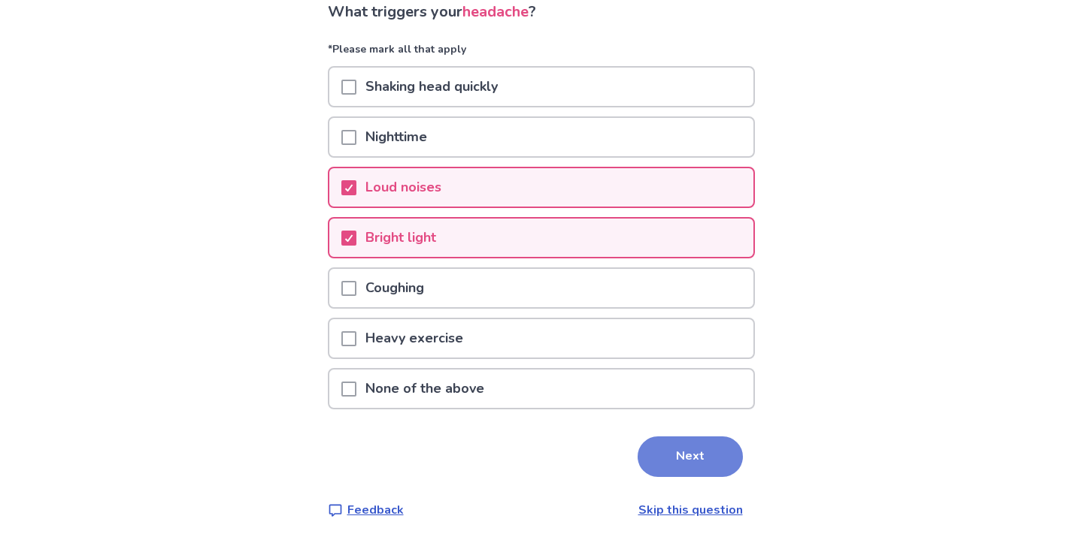
click at [649, 455] on button "Next" at bounding box center [689, 457] width 105 height 41
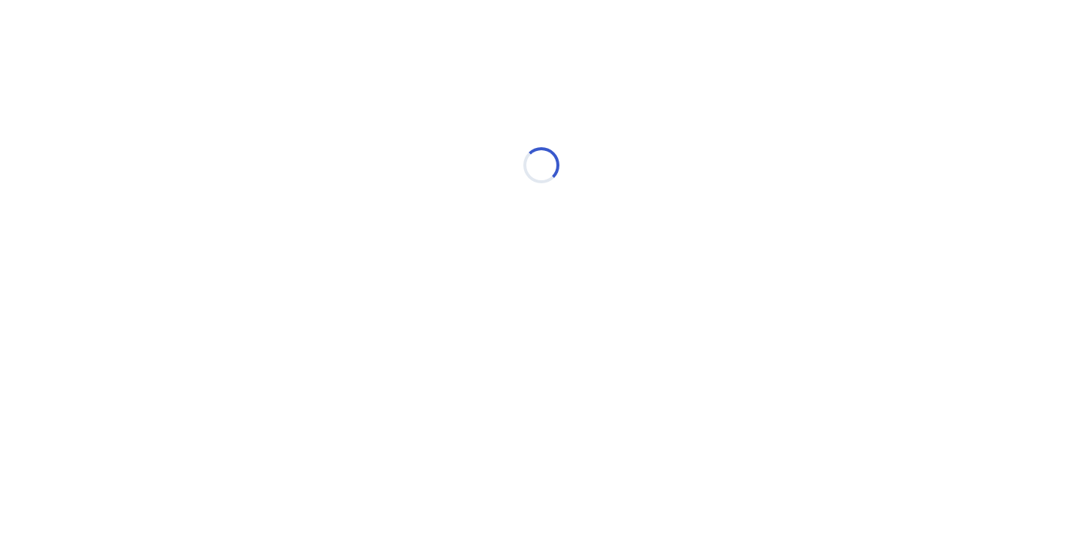
scroll to position [0, 0]
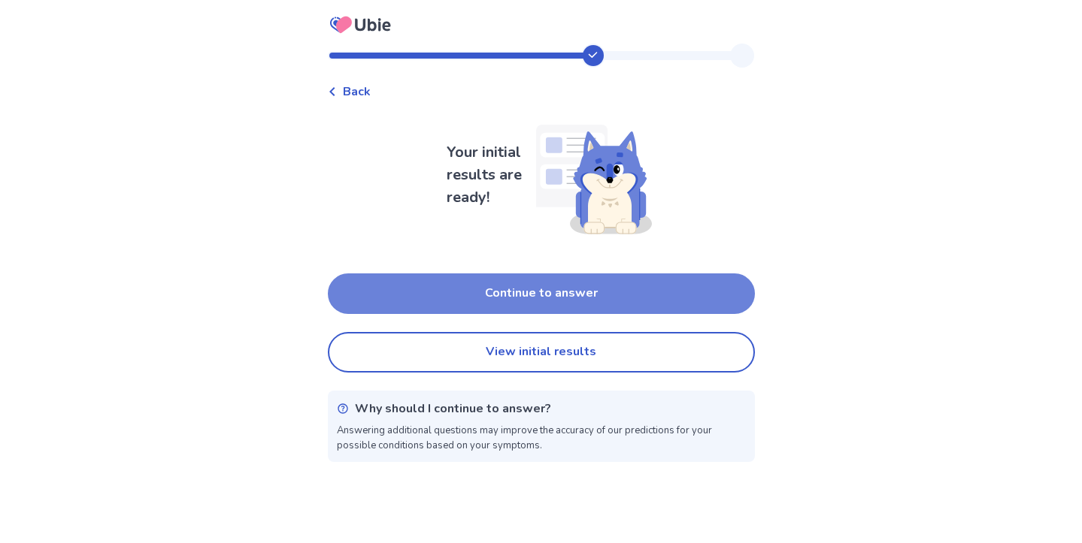
click at [580, 306] on button "Continue to answer" at bounding box center [541, 294] width 427 height 41
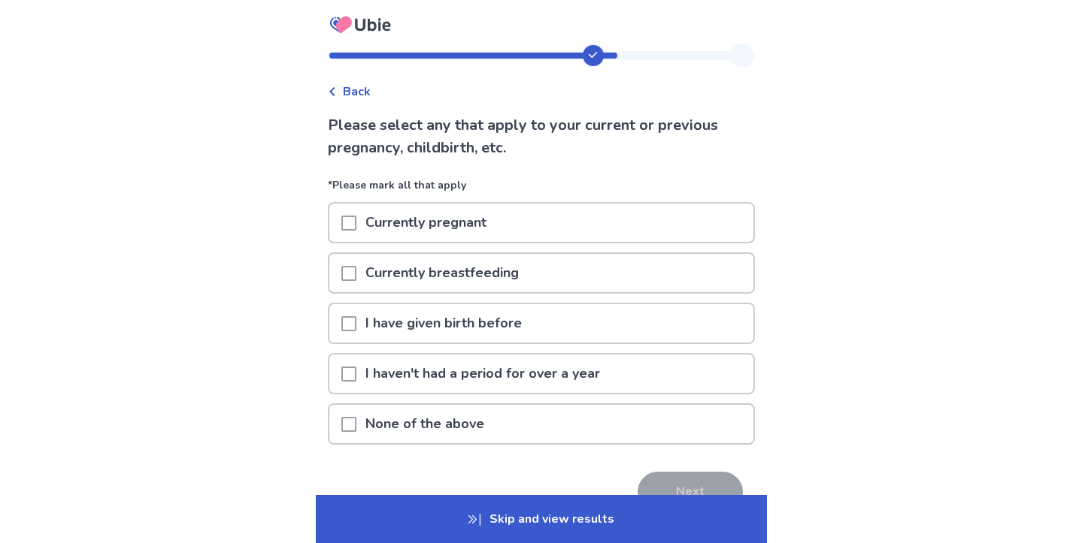
click at [541, 431] on div "None of the above" at bounding box center [541, 424] width 424 height 38
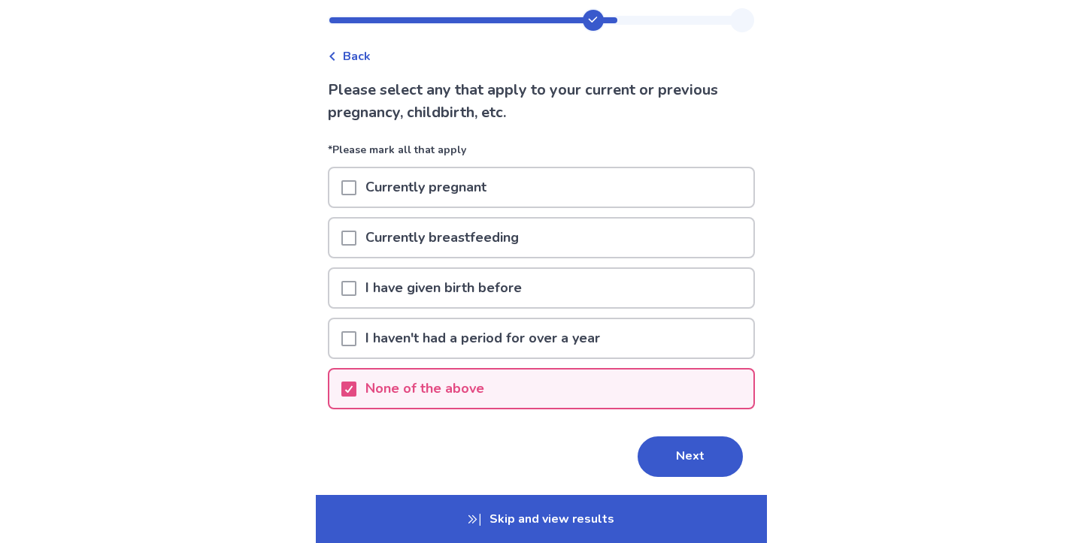
scroll to position [68, 0]
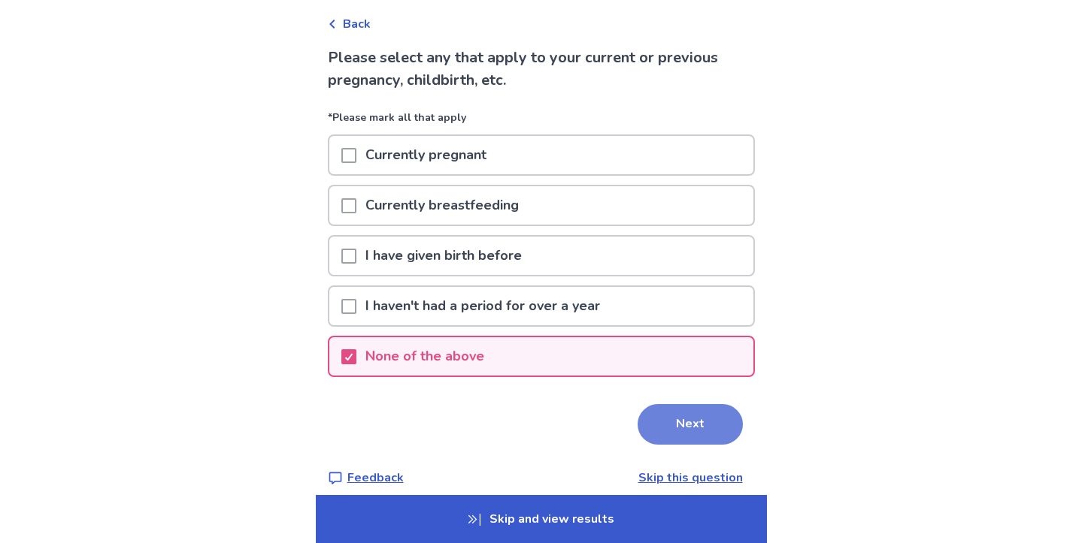
click at [649, 422] on button "Next" at bounding box center [689, 424] width 105 height 41
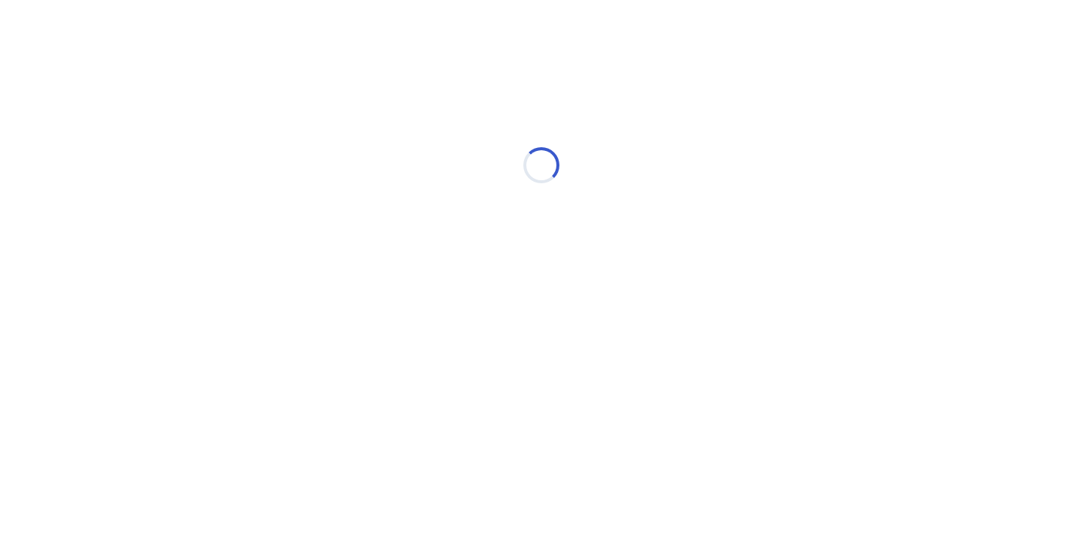
scroll to position [0, 0]
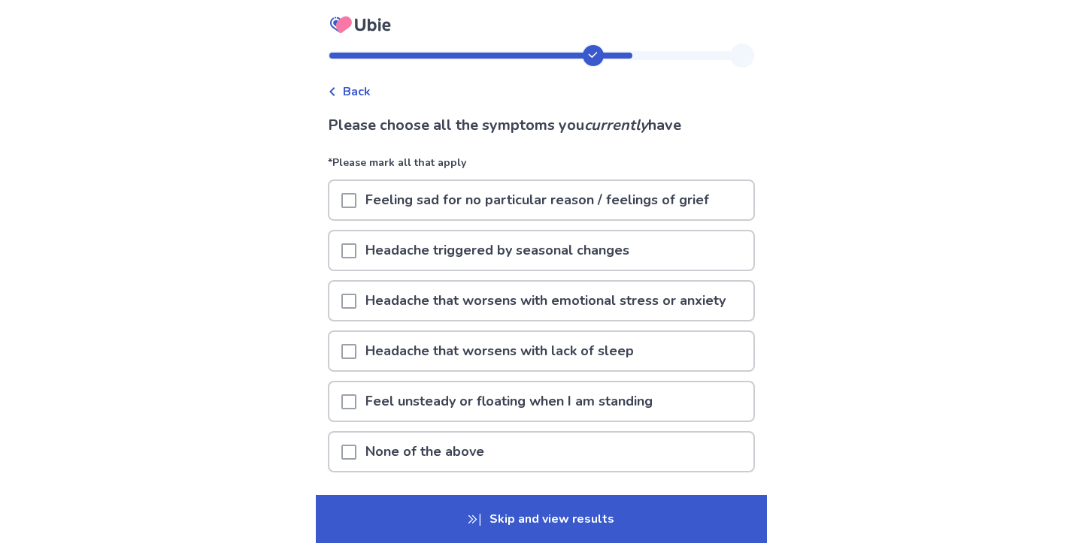
click at [537, 404] on p "Feel unsteady or floating when I am standing" at bounding box center [508, 402] width 305 height 38
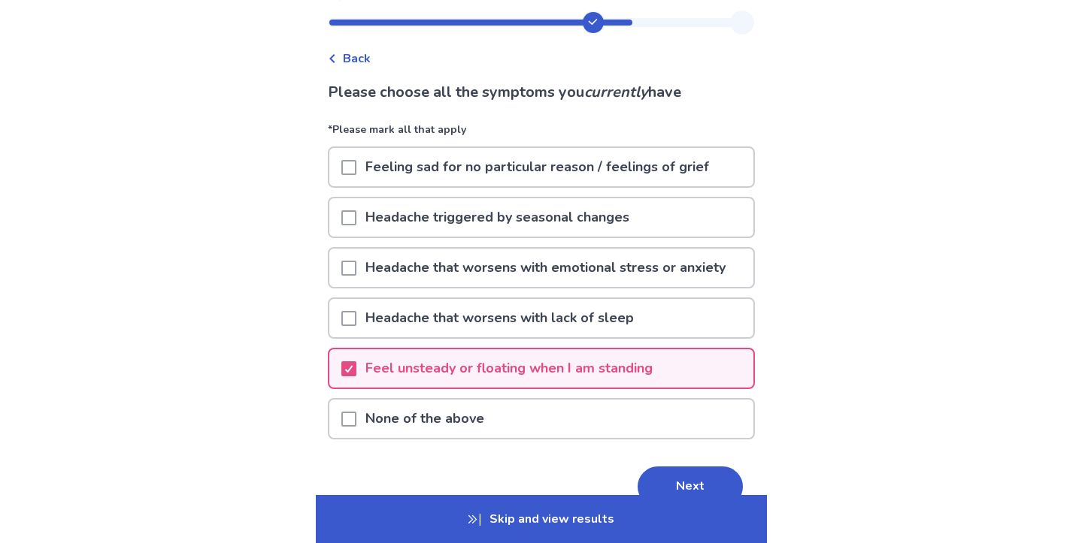
scroll to position [77, 0]
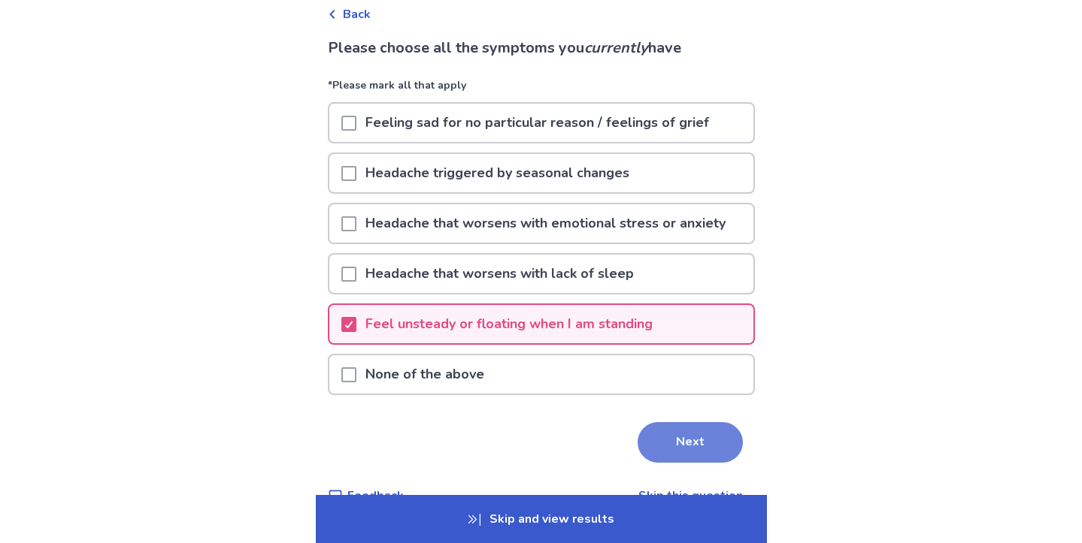
click at [651, 443] on button "Next" at bounding box center [689, 442] width 105 height 41
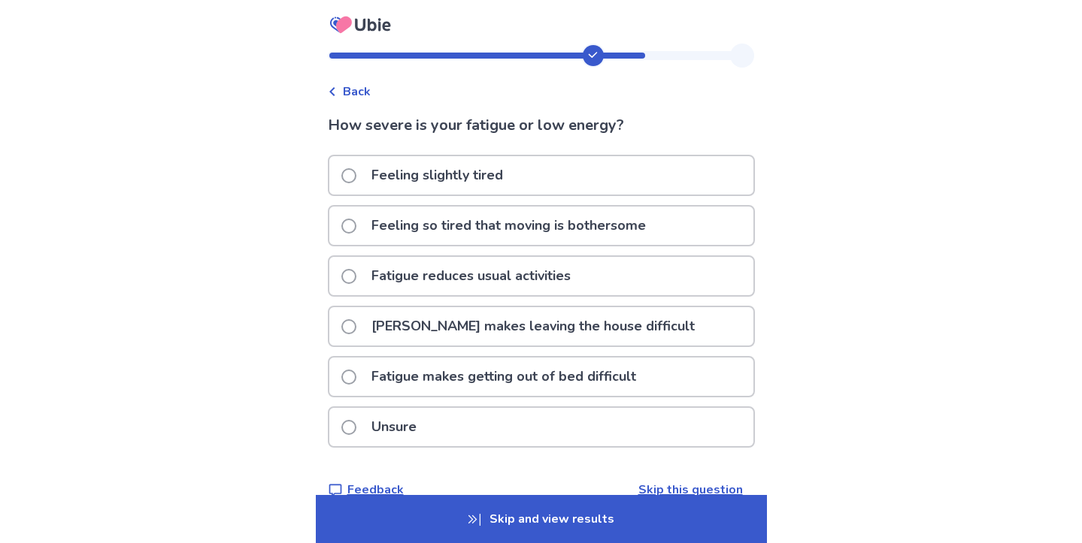
click at [497, 237] on p "Feeling so tired that moving is bothersome" at bounding box center [508, 226] width 292 height 38
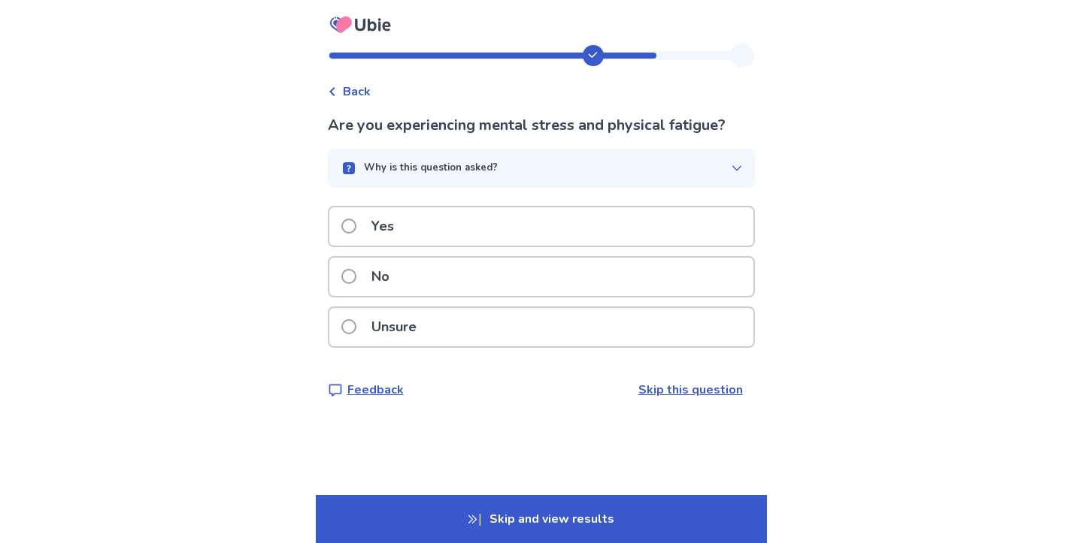
click at [505, 166] on div "Why is this question asked?" at bounding box center [535, 168] width 391 height 15
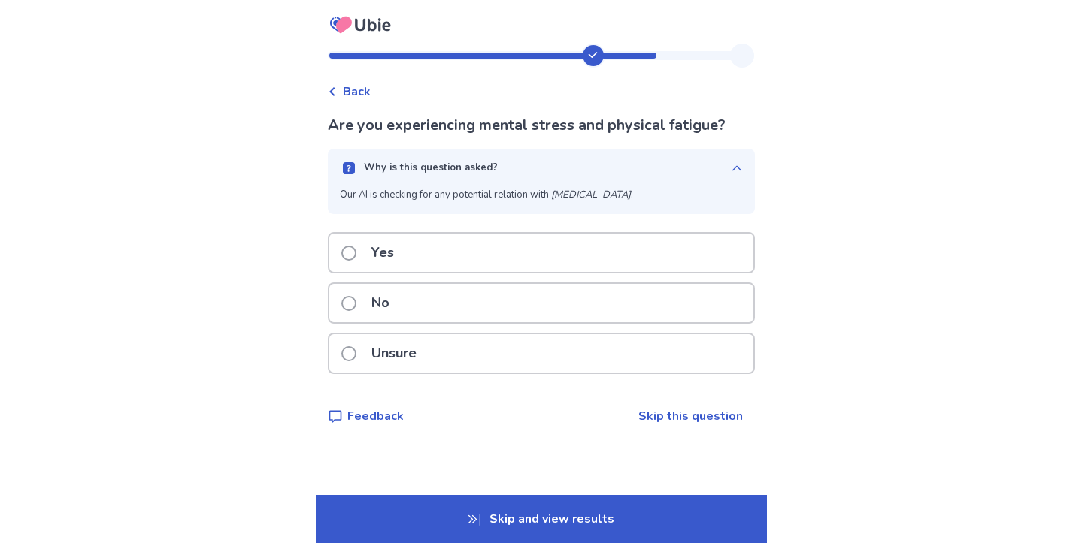
click at [505, 167] on div "Why is this question asked?" at bounding box center [535, 168] width 391 height 15
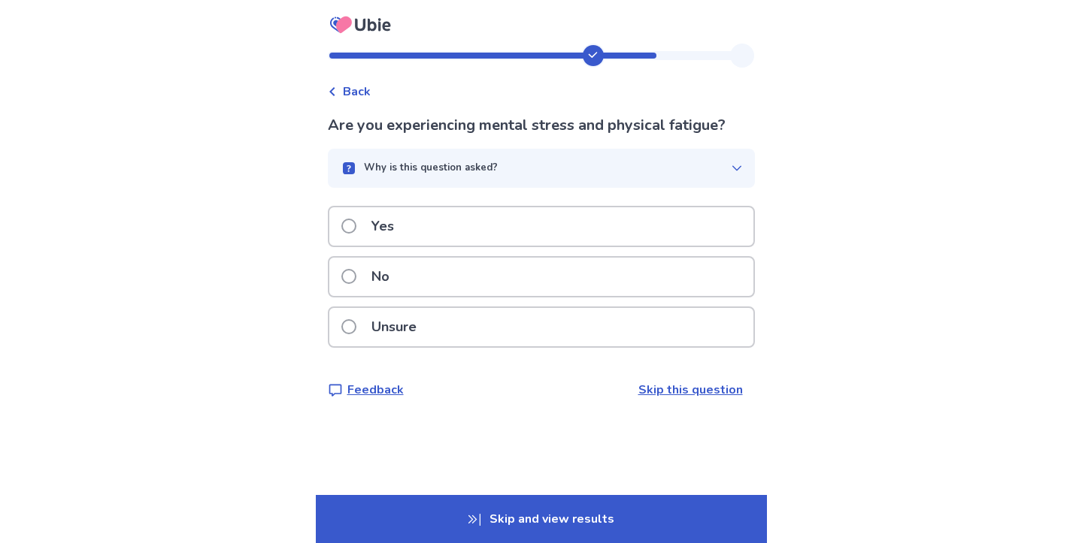
click at [475, 283] on div "No" at bounding box center [541, 277] width 424 height 38
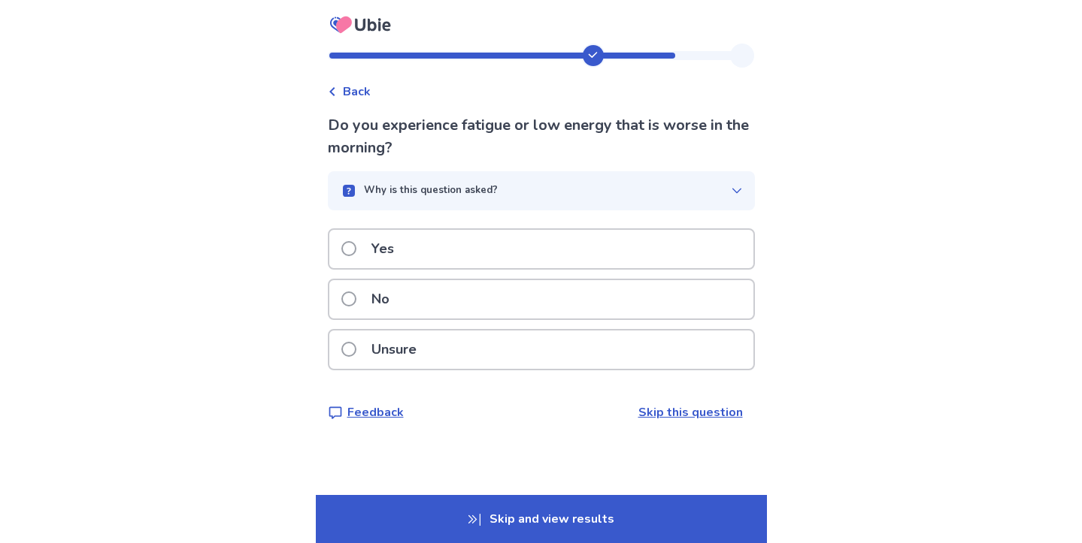
click at [475, 284] on div "No" at bounding box center [541, 299] width 424 height 38
click at [469, 295] on div "No" at bounding box center [541, 299] width 424 height 38
click at [471, 298] on div "No" at bounding box center [541, 299] width 424 height 38
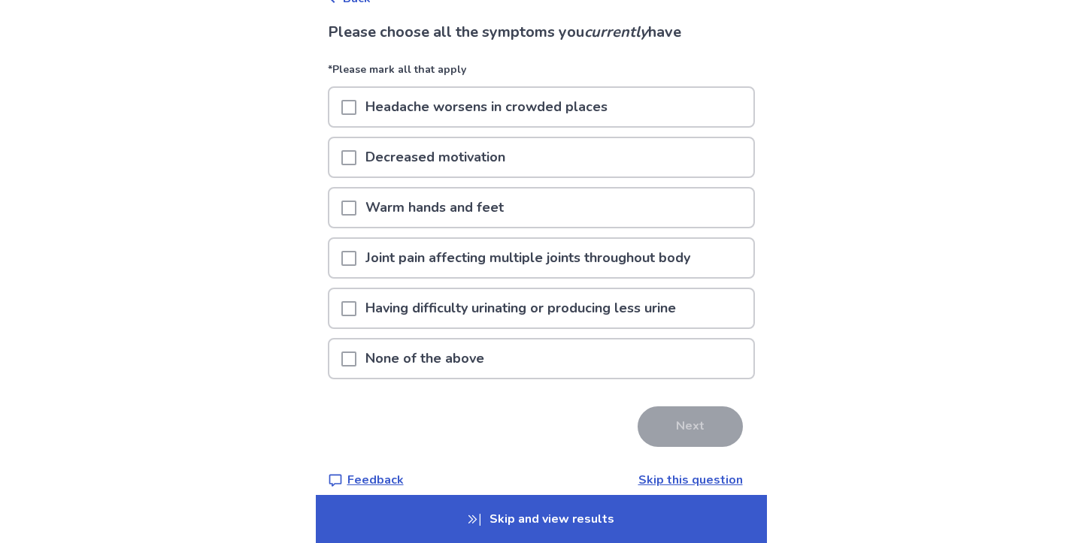
scroll to position [111, 0]
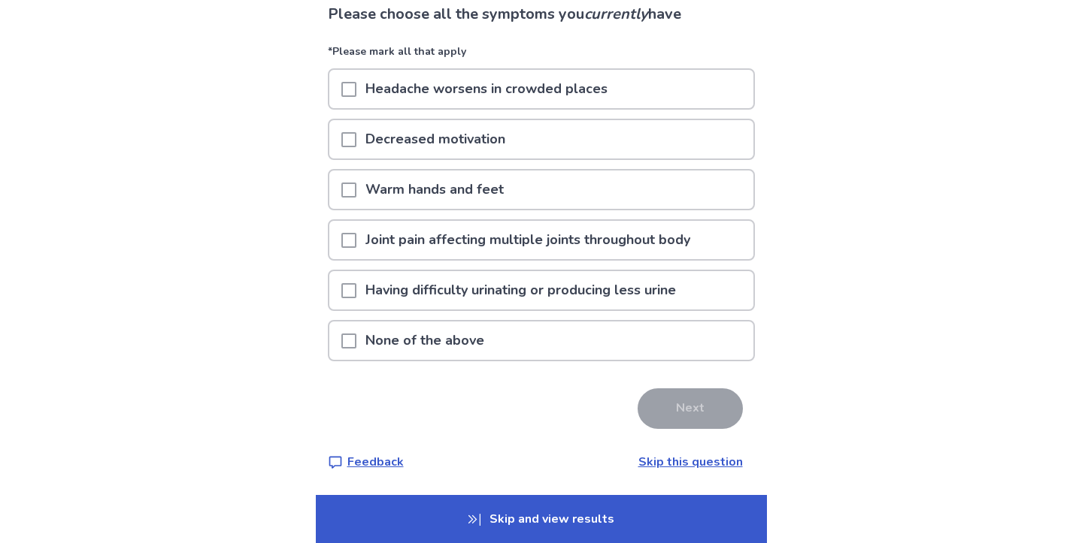
click at [493, 234] on p "Joint pain affecting multiple joints throughout body" at bounding box center [527, 240] width 343 height 38
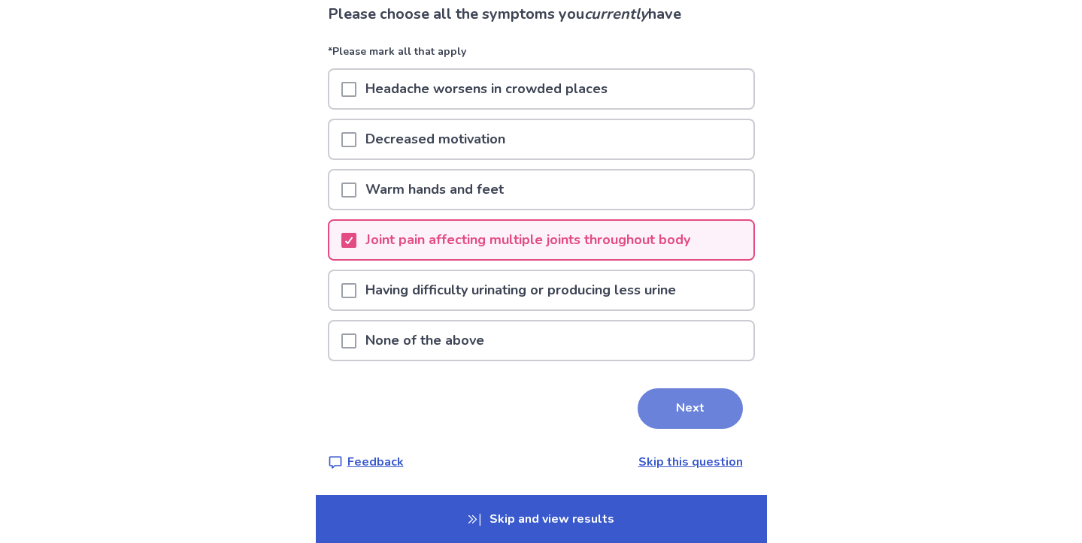
click at [681, 420] on button "Next" at bounding box center [689, 409] width 105 height 41
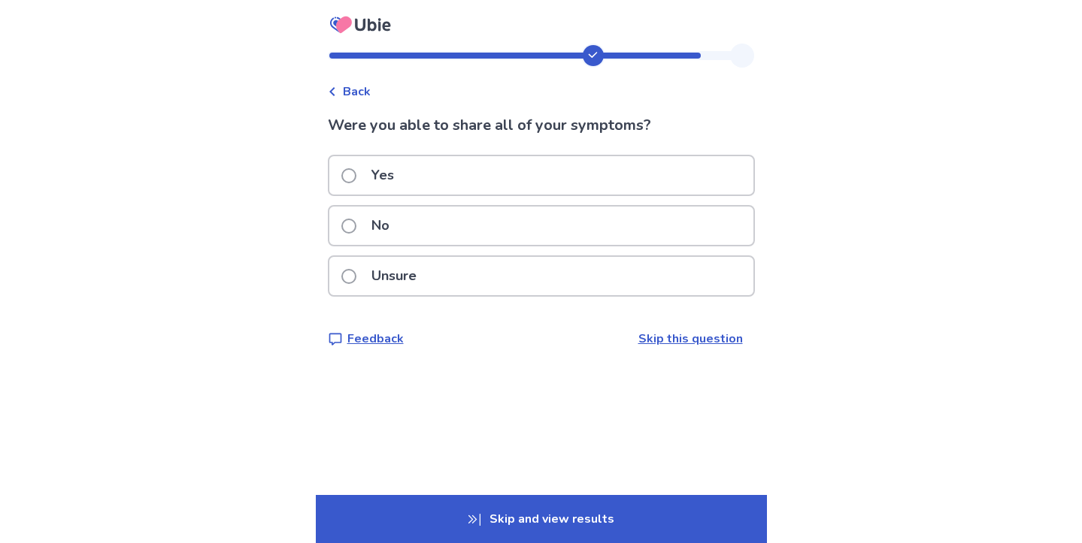
click at [544, 177] on div "Yes" at bounding box center [541, 175] width 424 height 38
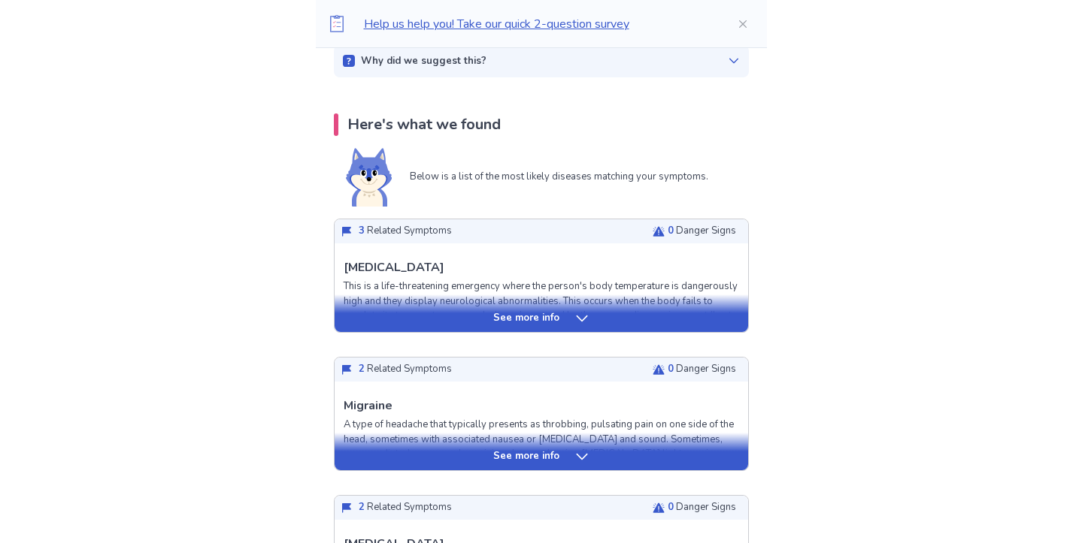
scroll to position [271, 0]
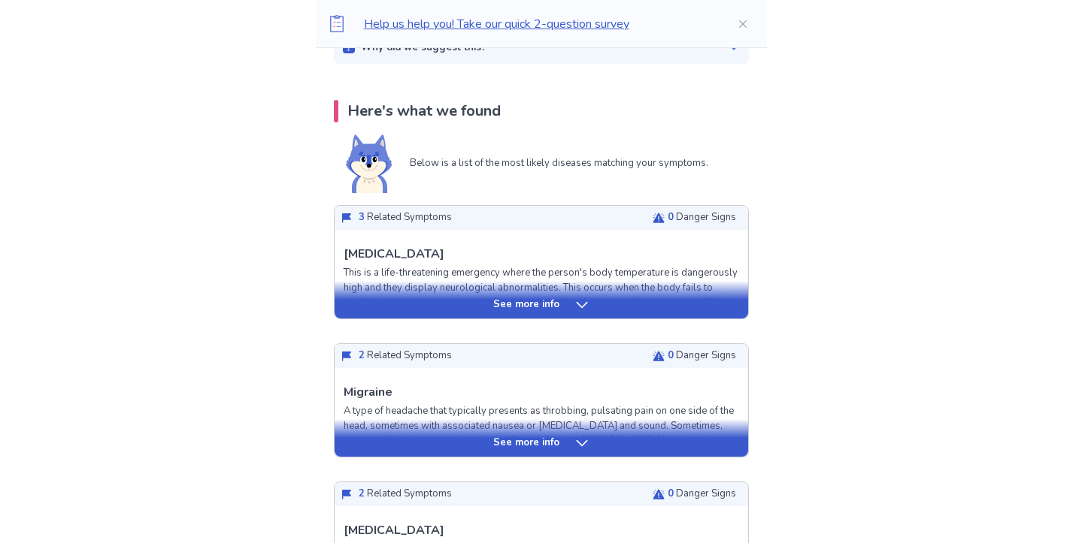
click at [528, 306] on p "See more info" at bounding box center [526, 305] width 66 height 15
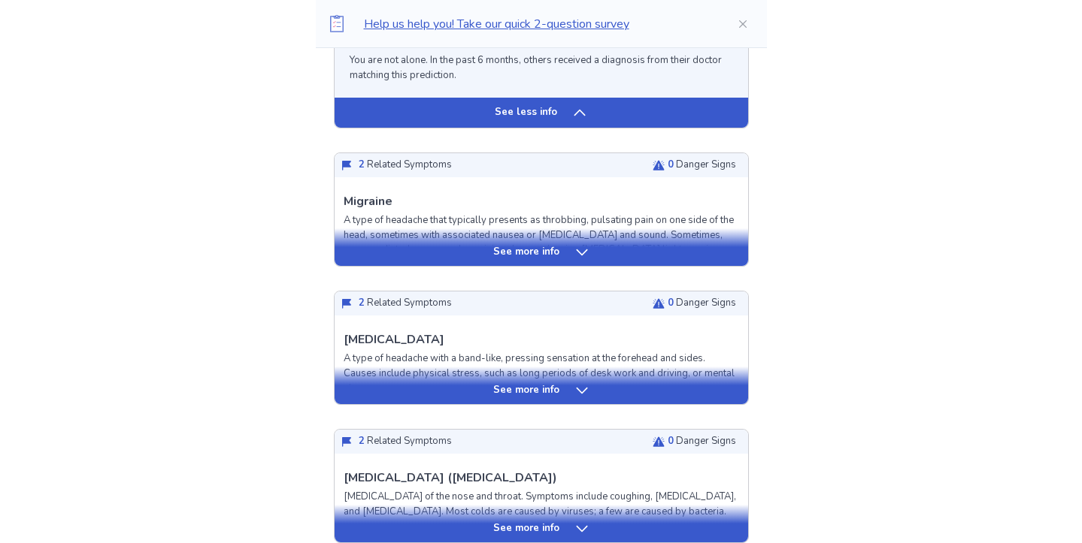
scroll to position [1514, 0]
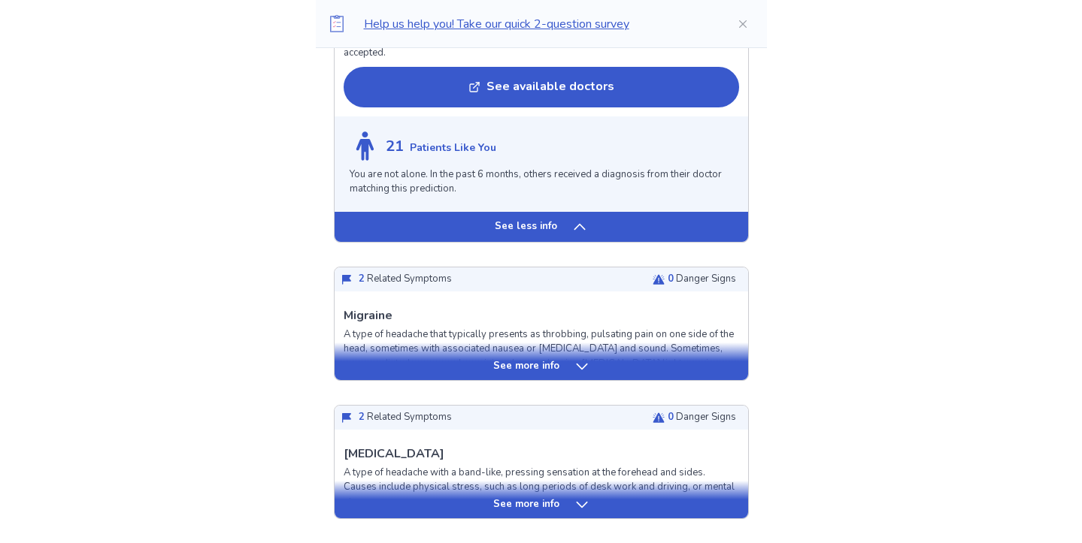
click at [525, 374] on p "See more info" at bounding box center [526, 366] width 66 height 15
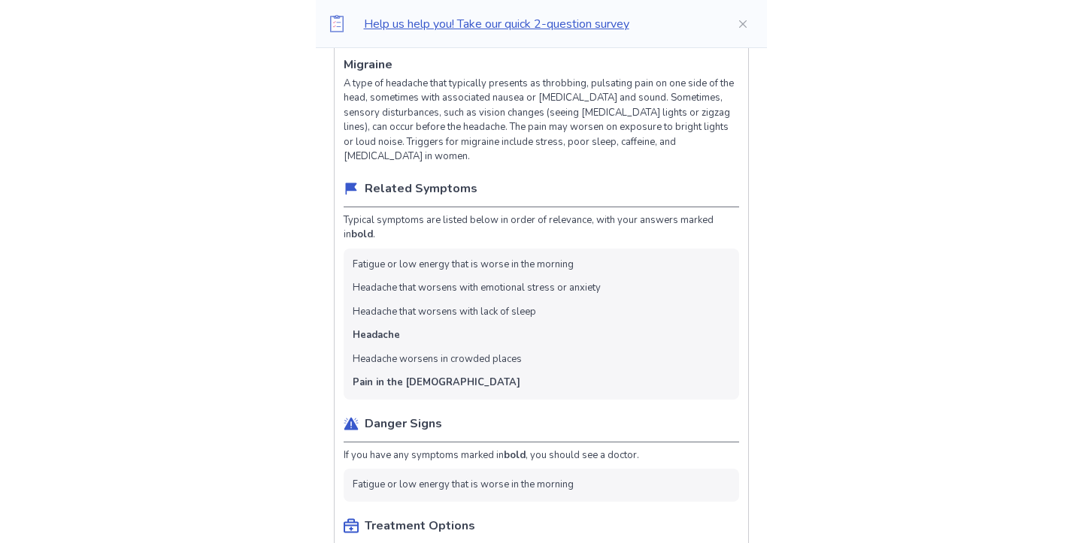
scroll to position [1825, 0]
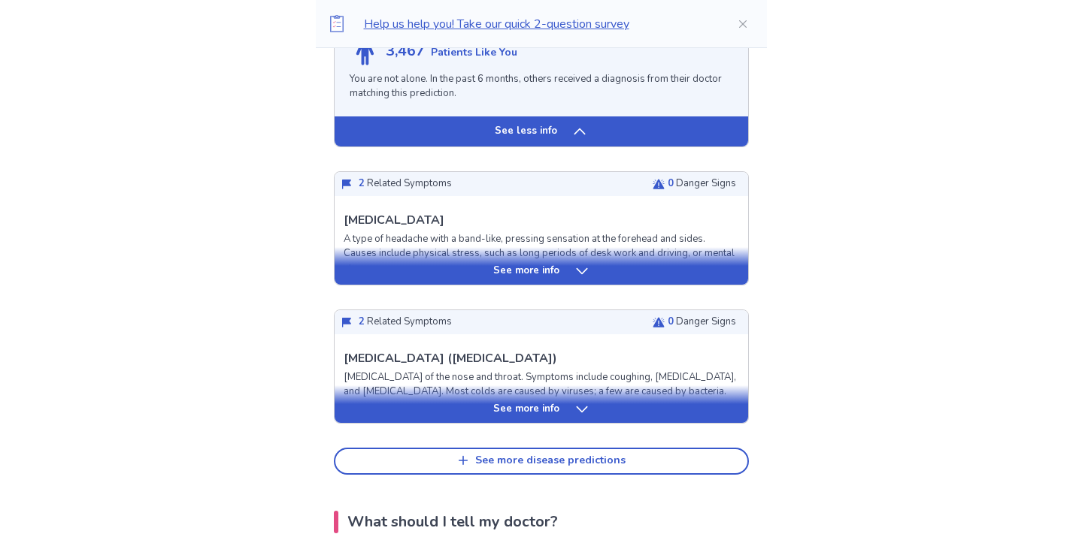
click at [560, 277] on div "See more info" at bounding box center [540, 271] width 413 height 15
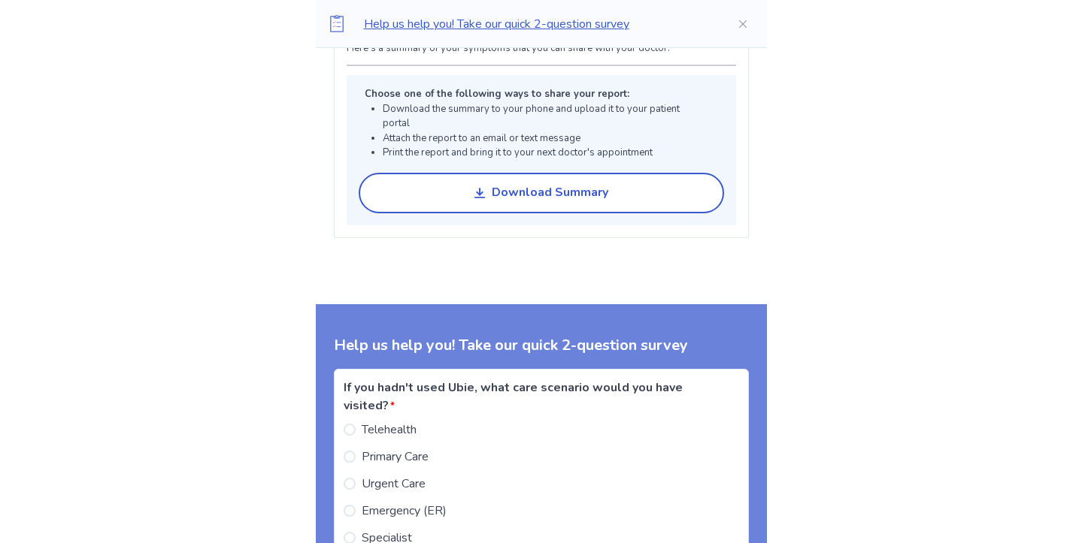
scroll to position [4553, 0]
